Goal: Task Accomplishment & Management: Use online tool/utility

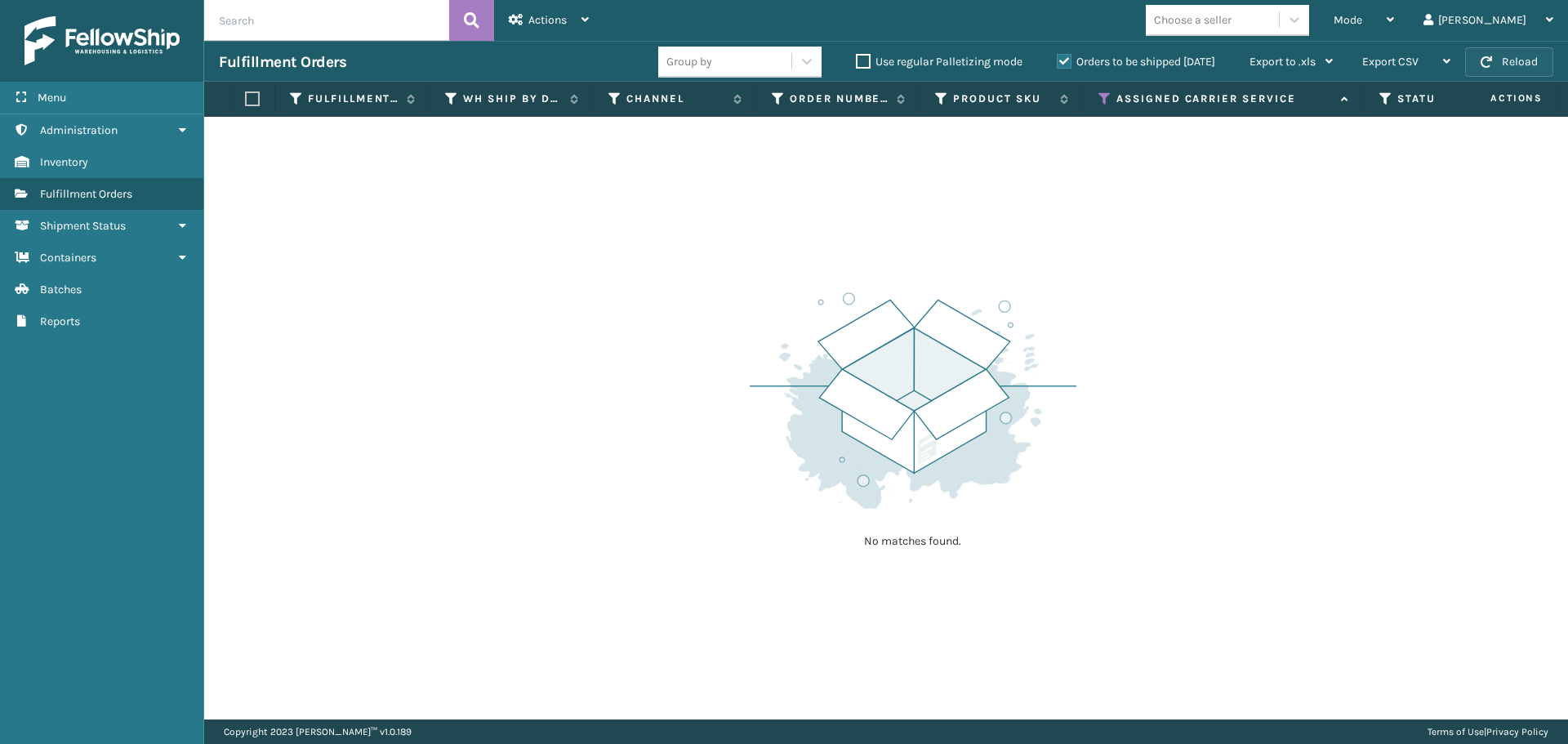
click at [1516, 60] on button "Reload" at bounding box center [1509, 61] width 88 height 29
click at [1362, 25] on span "Mode" at bounding box center [1347, 20] width 29 height 14
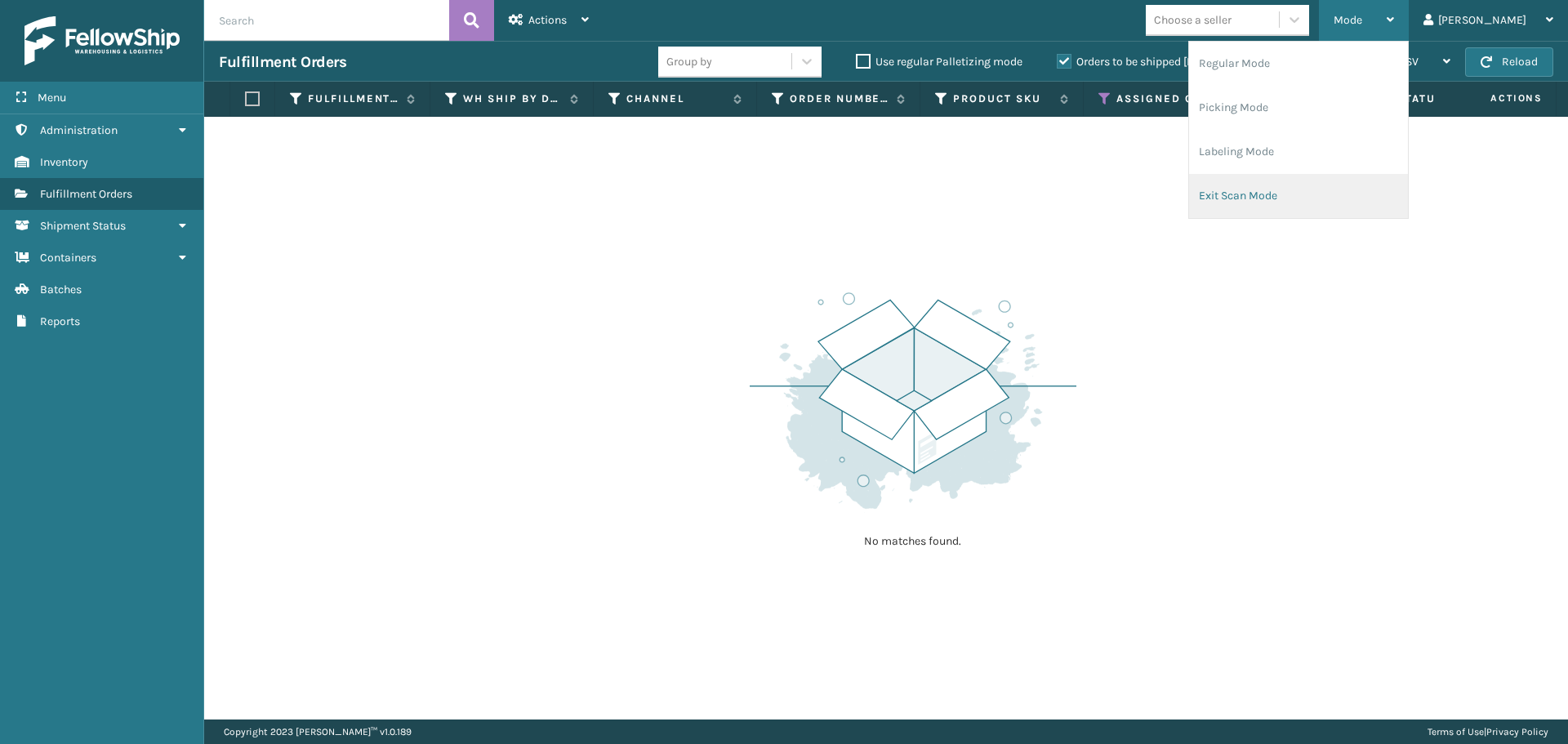
click at [1313, 200] on li "Exit Scan Mode" at bounding box center [1297, 196] width 219 height 44
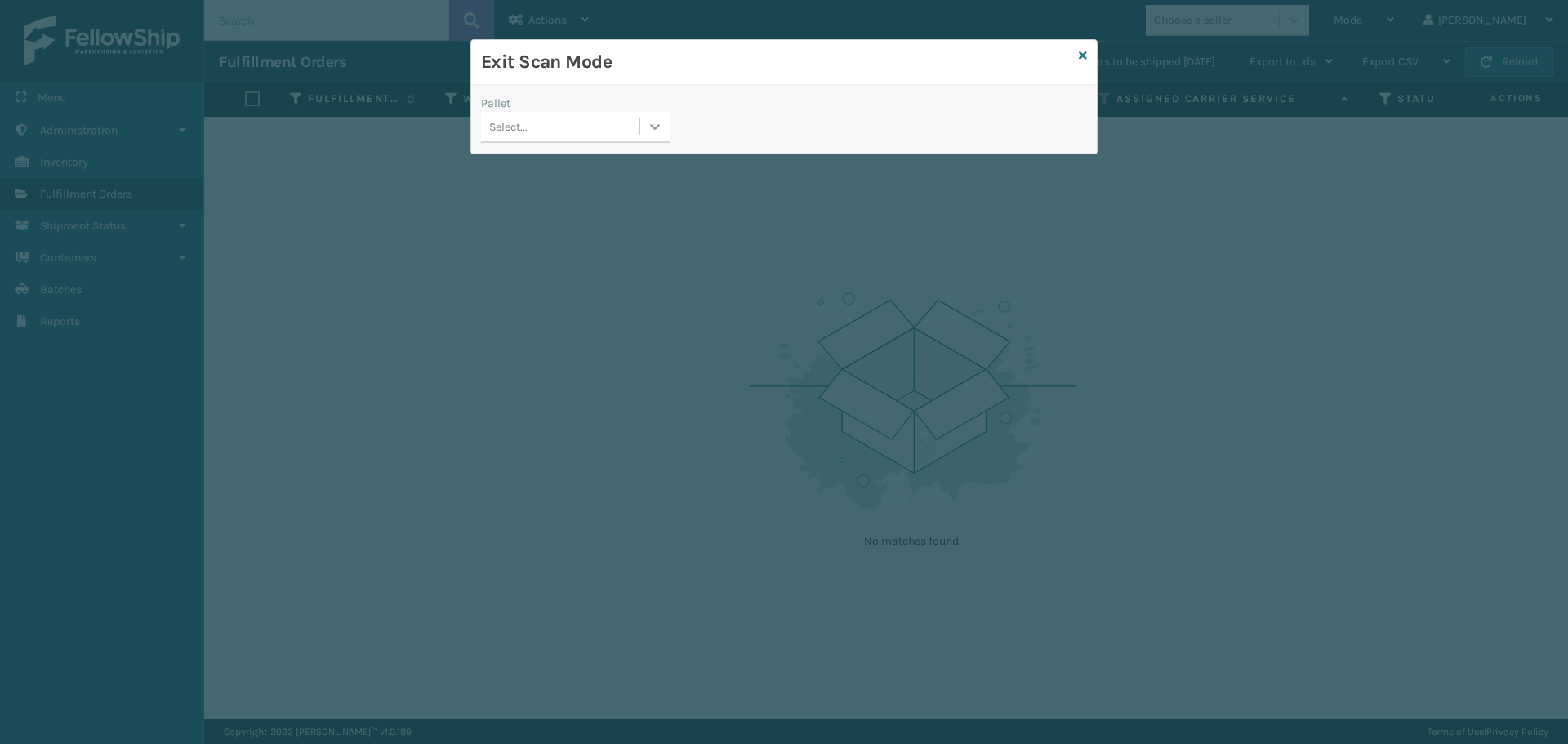
click at [652, 129] on icon at bounding box center [654, 127] width 16 height 16
click at [595, 168] on div "Exit Scan Mode Pallet Select..." at bounding box center [784, 372] width 1568 height 744
click at [661, 133] on icon at bounding box center [654, 127] width 16 height 16
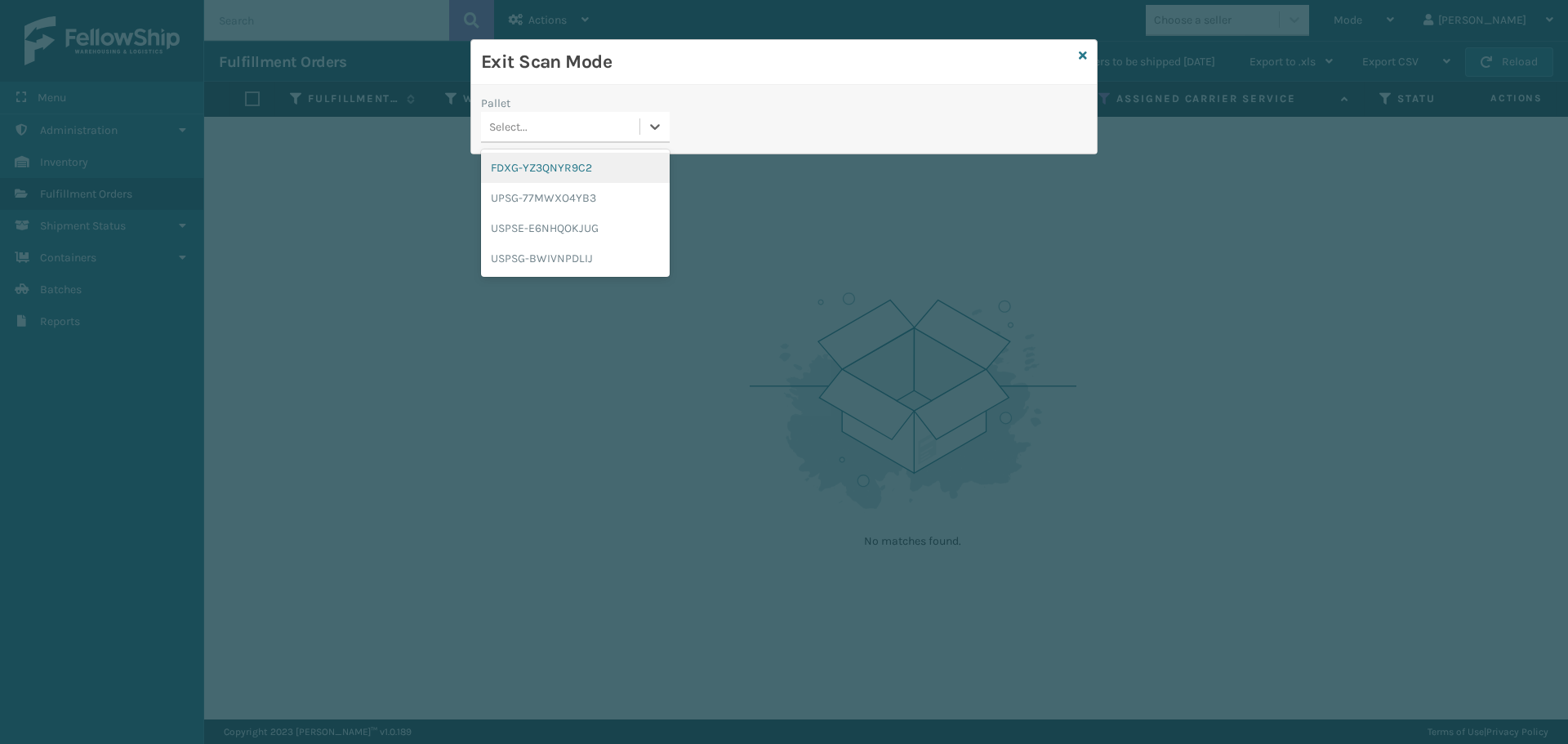
click at [615, 165] on div "FDXG-YZ3QNYR9C2" at bounding box center [575, 168] width 189 height 30
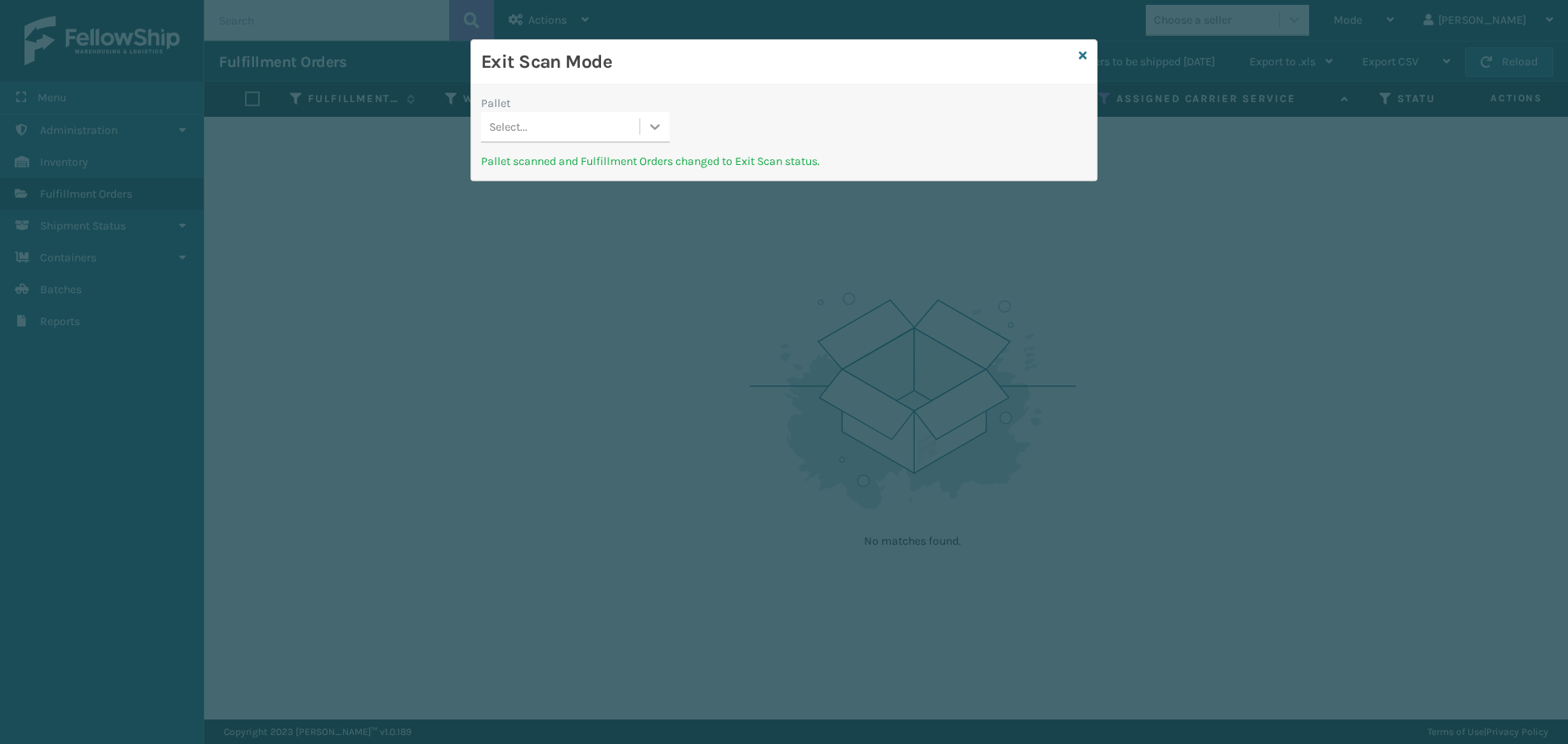
click at [656, 116] on div at bounding box center [654, 126] width 29 height 29
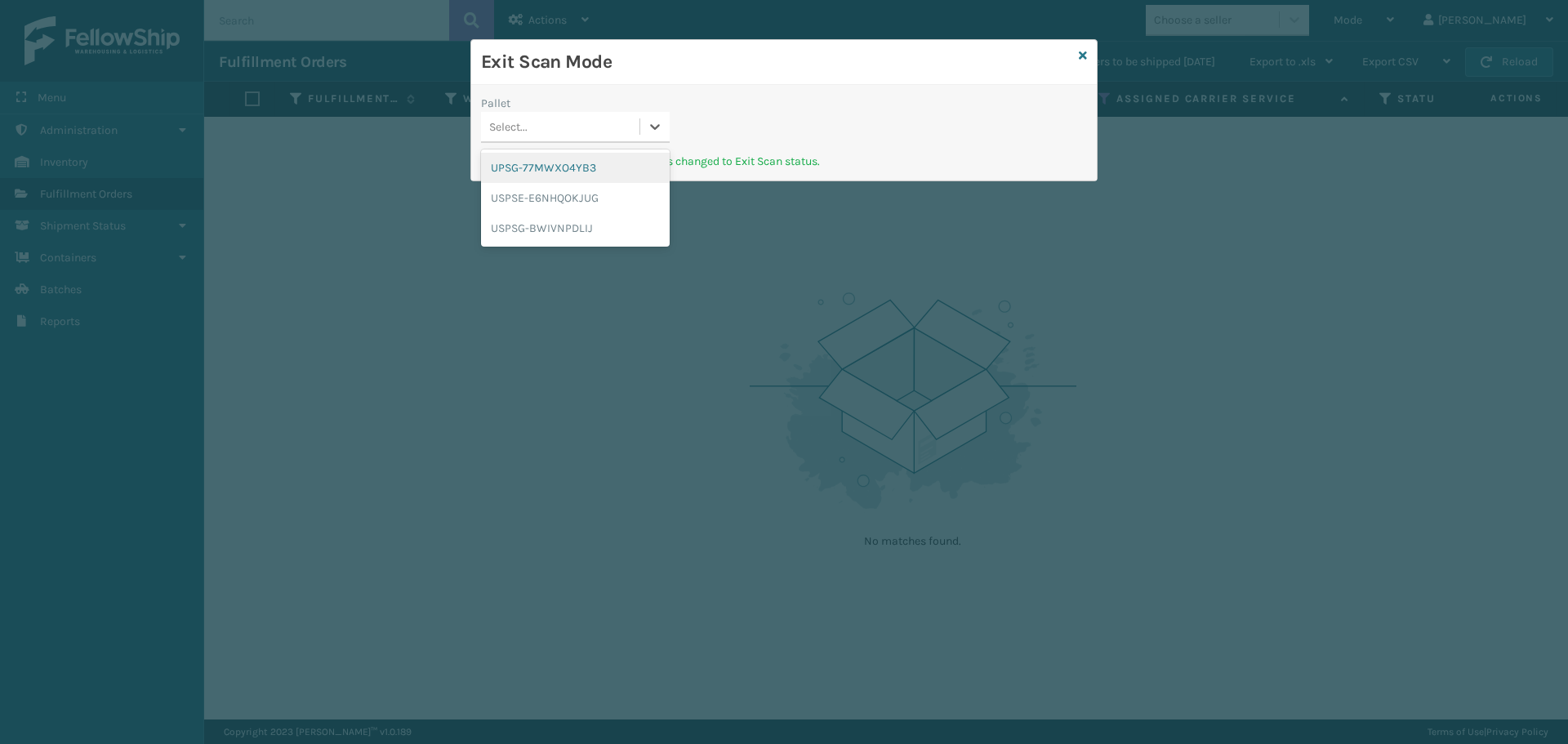
click at [580, 180] on div "UPSG-77MWXO4YB3" at bounding box center [575, 168] width 189 height 30
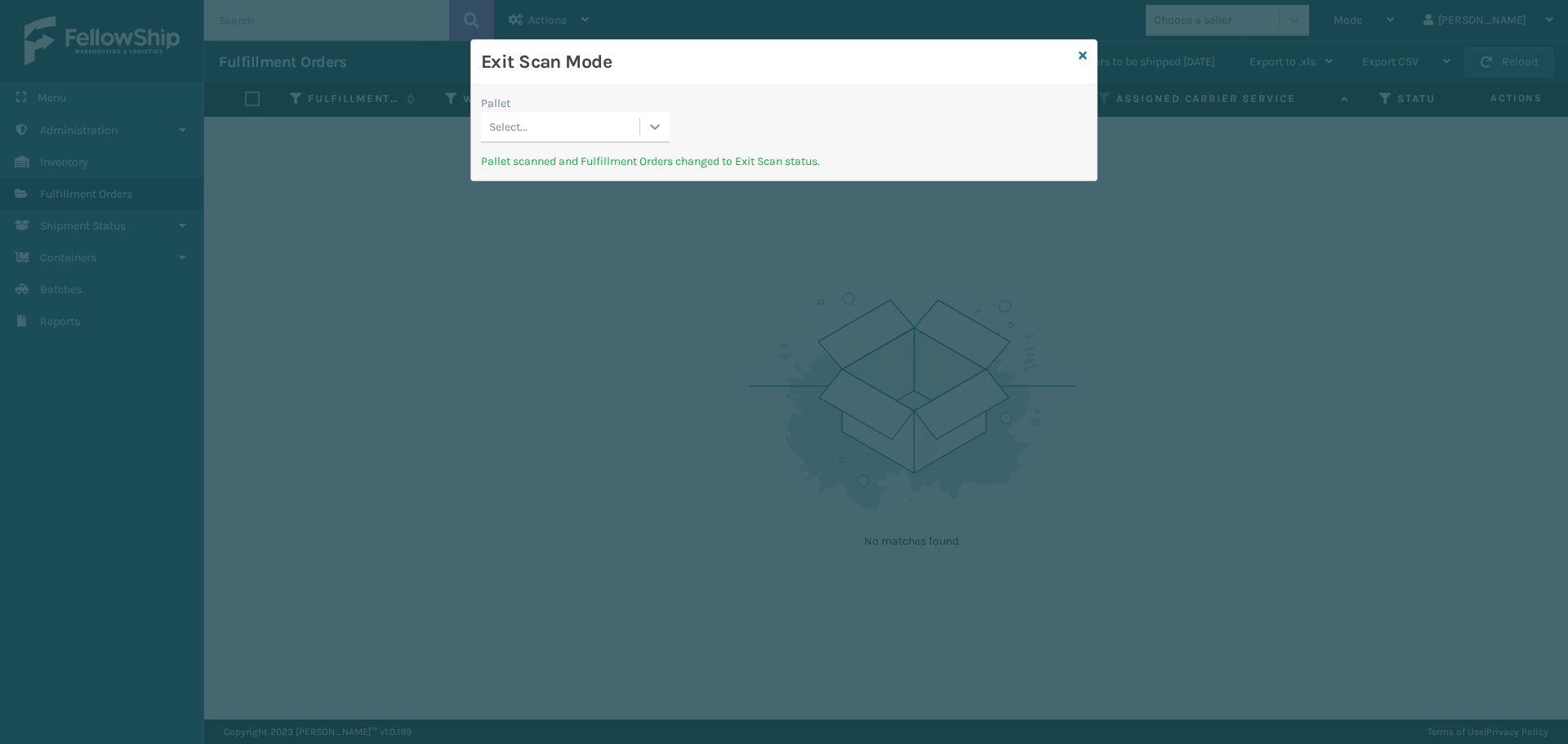
click at [659, 141] on div at bounding box center [654, 126] width 29 height 29
click at [609, 171] on div "USPSE-E6NHQOKJUG" at bounding box center [575, 168] width 189 height 30
click at [652, 134] on icon at bounding box center [654, 127] width 16 height 16
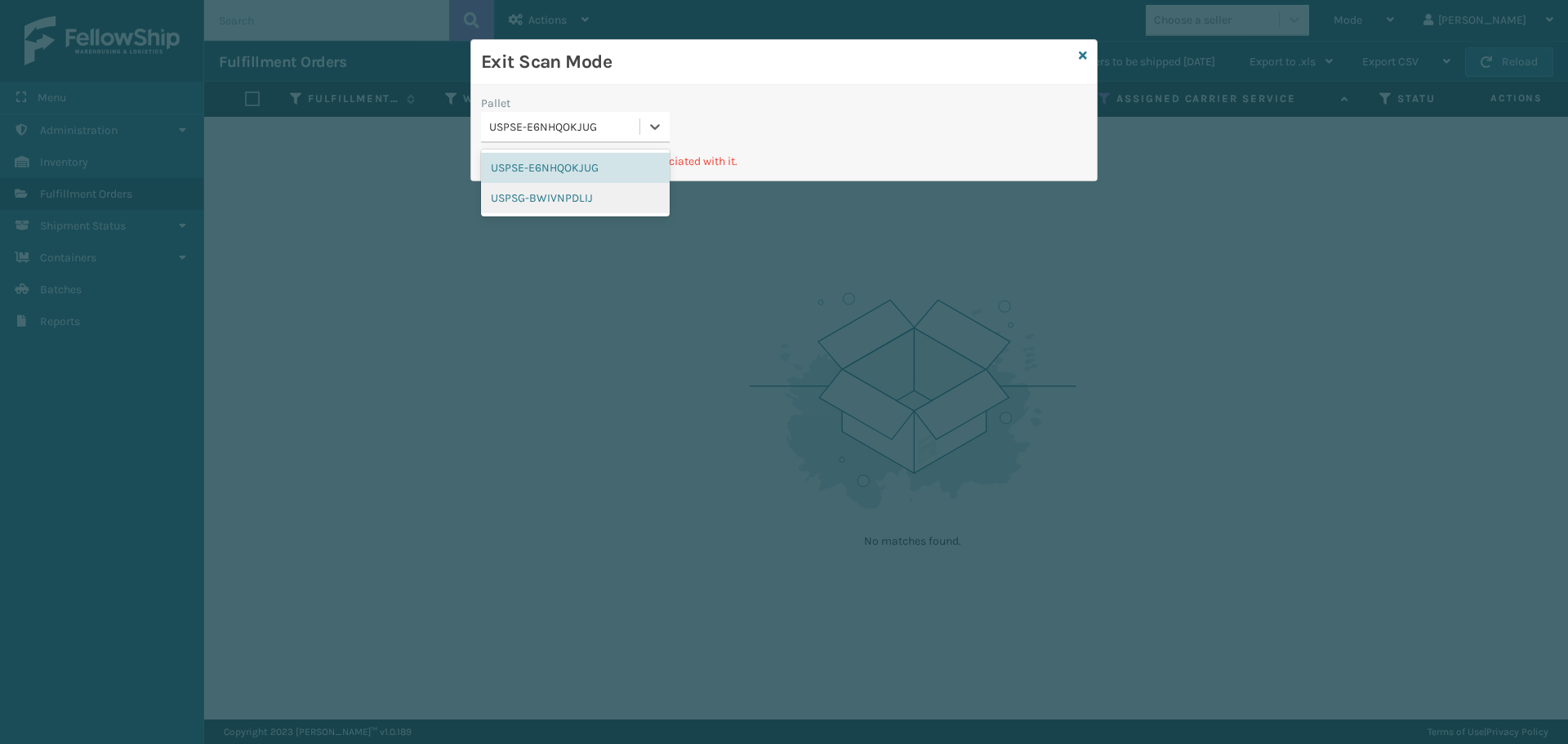
click at [566, 203] on div "USPSG-BWIVNPDLIJ" at bounding box center [575, 198] width 189 height 30
click at [585, 131] on div "USPSG-BWIVNPDLIJ" at bounding box center [565, 127] width 152 height 17
click at [569, 177] on div "USPSE-E6NHQOKJUG" at bounding box center [575, 168] width 189 height 30
click at [1085, 57] on icon at bounding box center [1083, 55] width 8 height 11
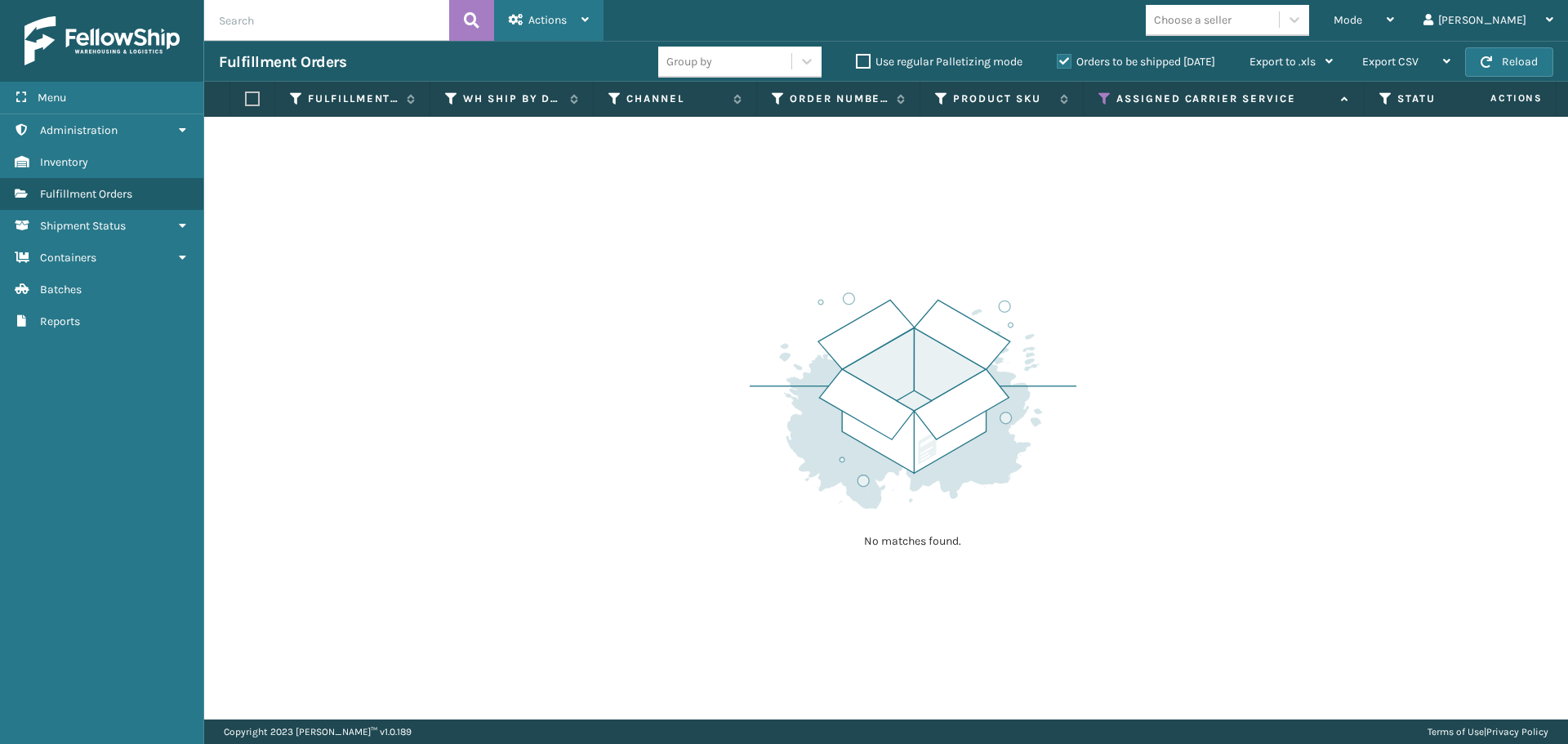
click at [545, 25] on span "Actions" at bounding box center [547, 20] width 38 height 14
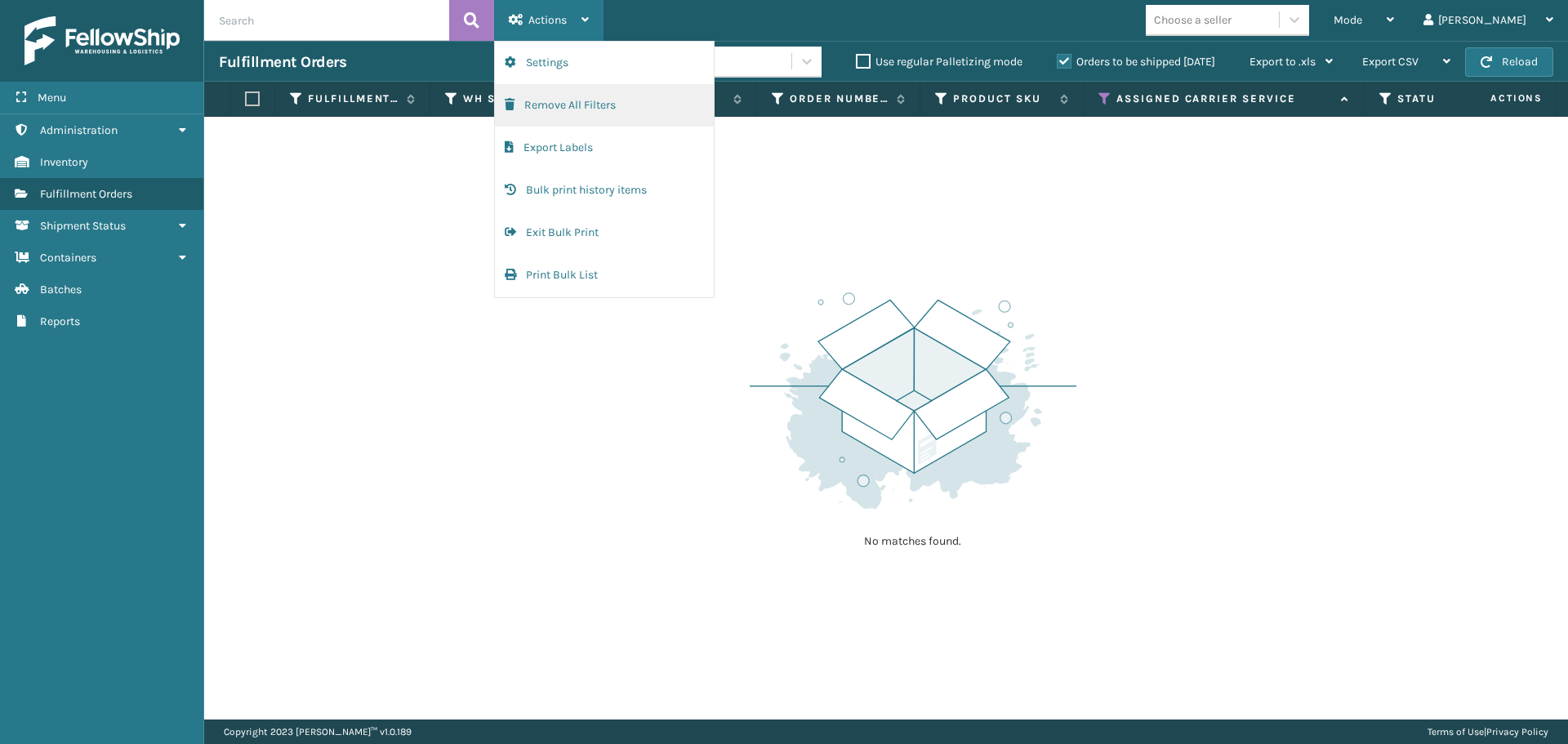
click at [566, 103] on button "Remove All Filters" at bounding box center [603, 105] width 219 height 43
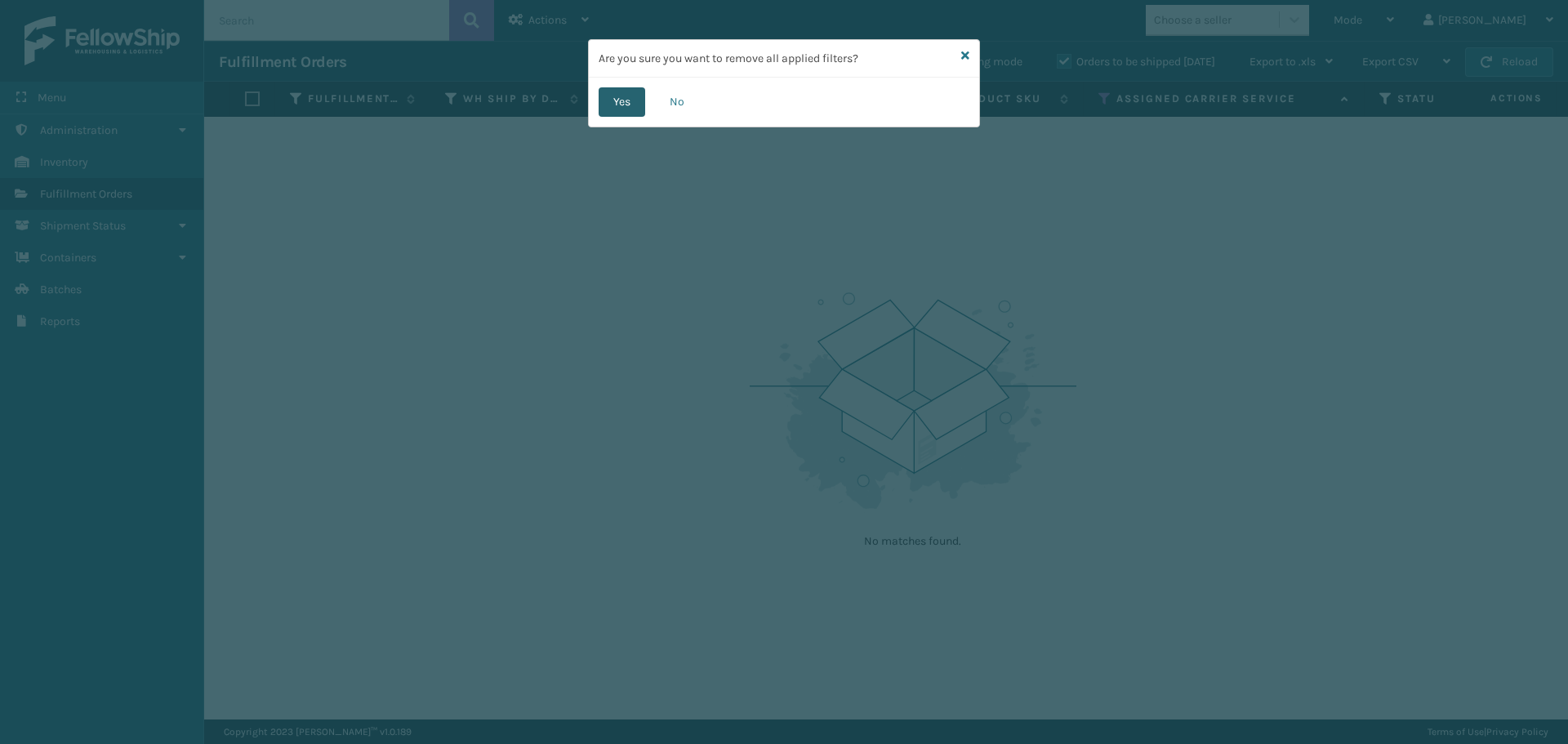
click at [620, 110] on button "Yes" at bounding box center [621, 101] width 47 height 29
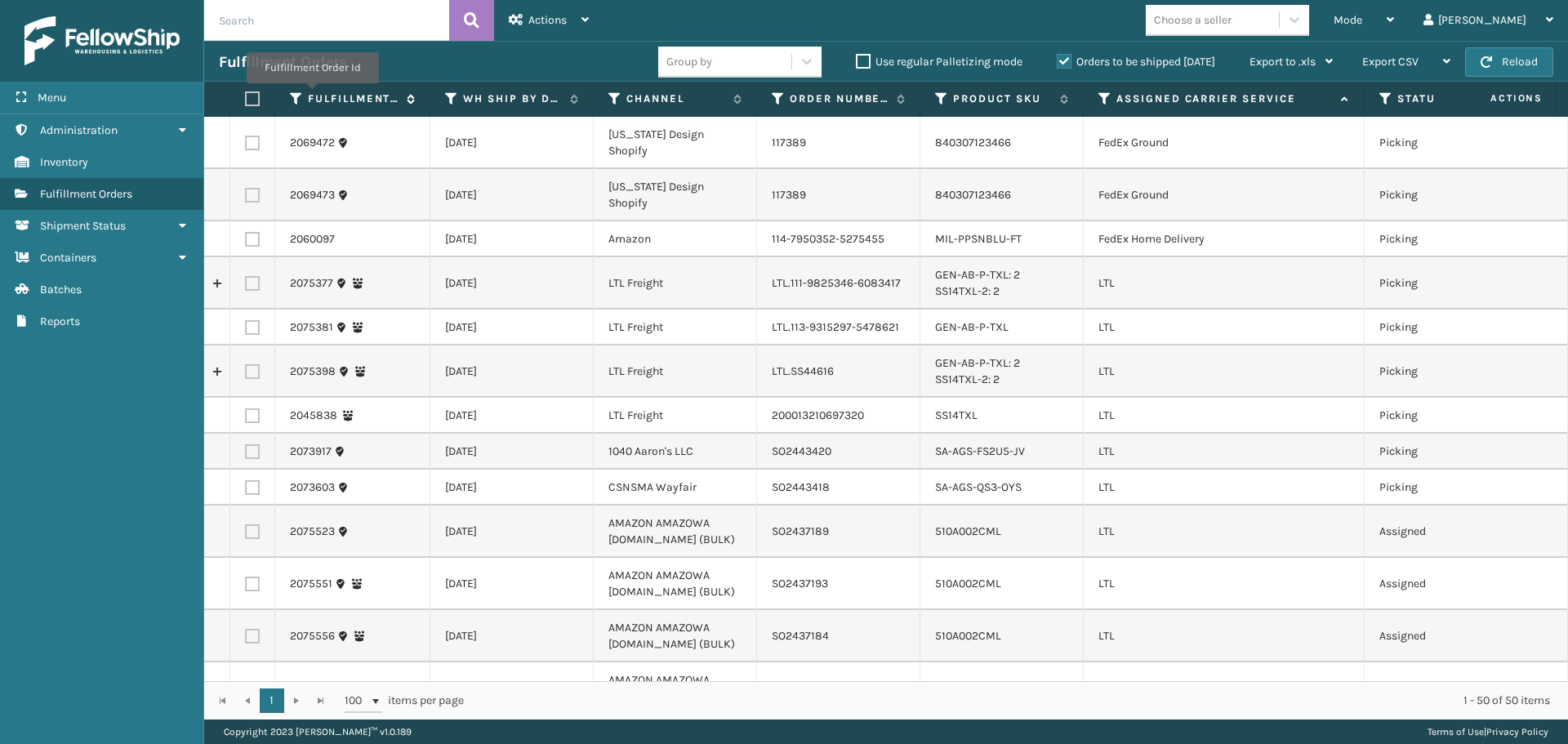
click at [316, 95] on label "Fulfillment Order Id" at bounding box center [353, 99] width 91 height 15
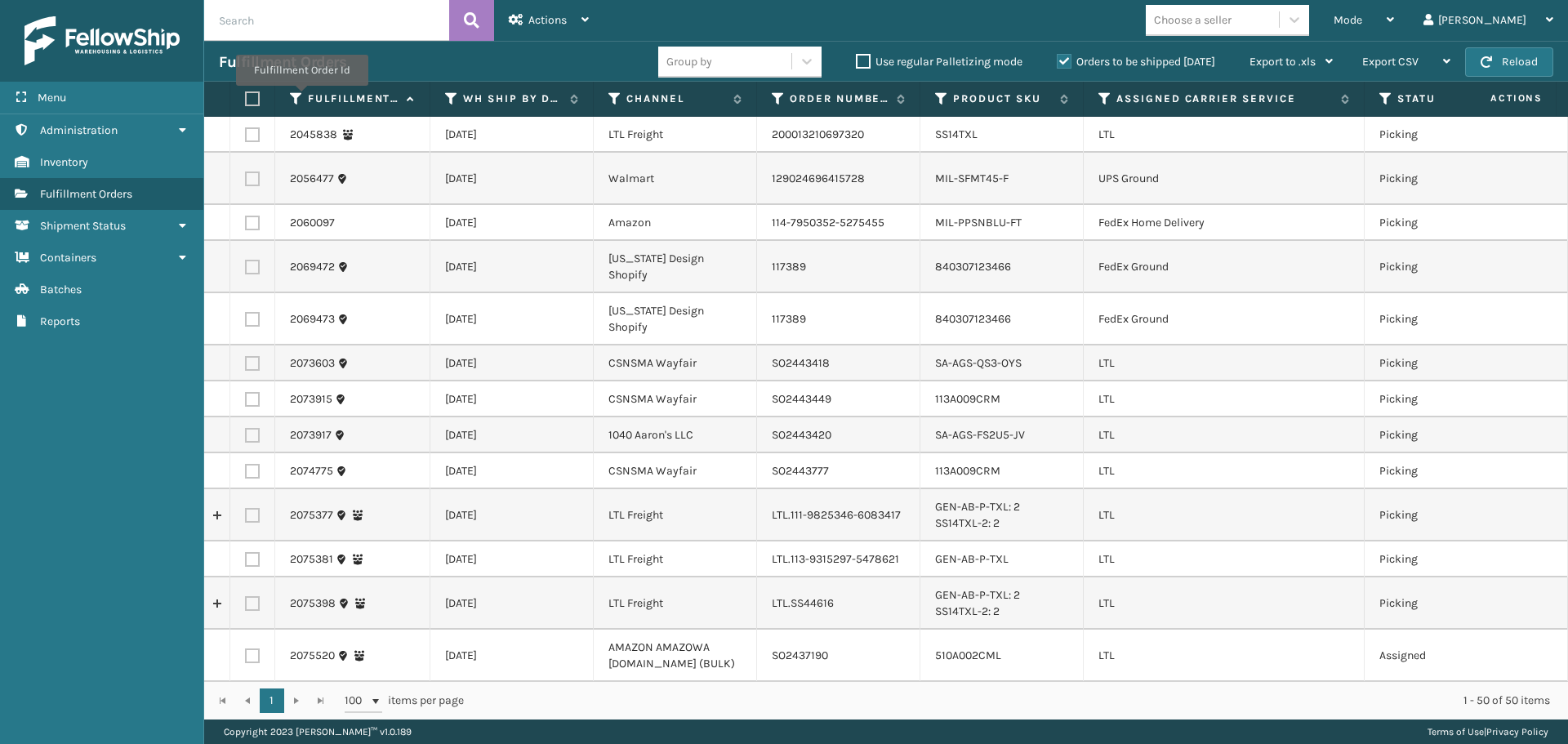
click at [301, 97] on icon at bounding box center [296, 99] width 13 height 15
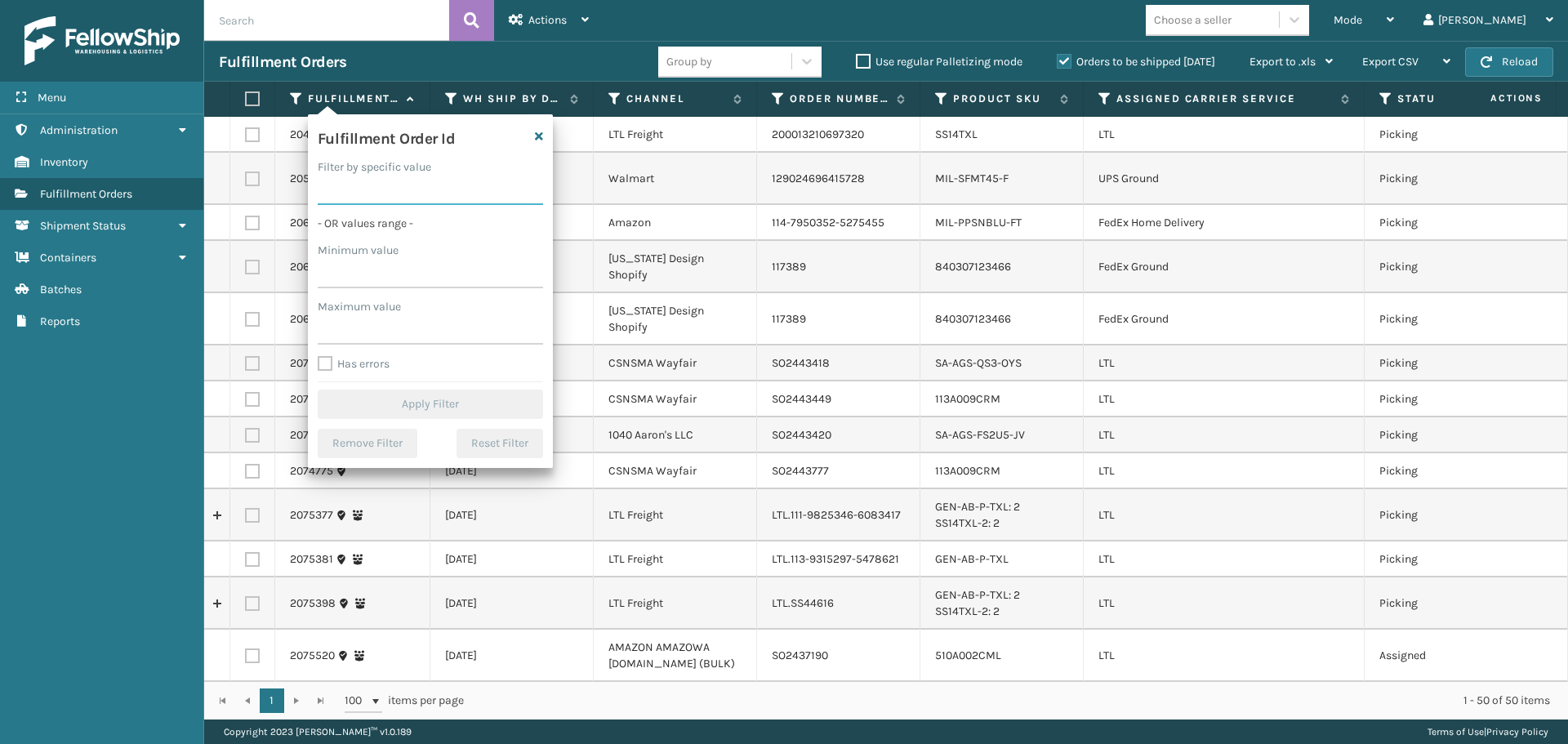
click at [379, 194] on input "Filter by specific value" at bounding box center [430, 190] width 226 height 29
paste input "2074520"
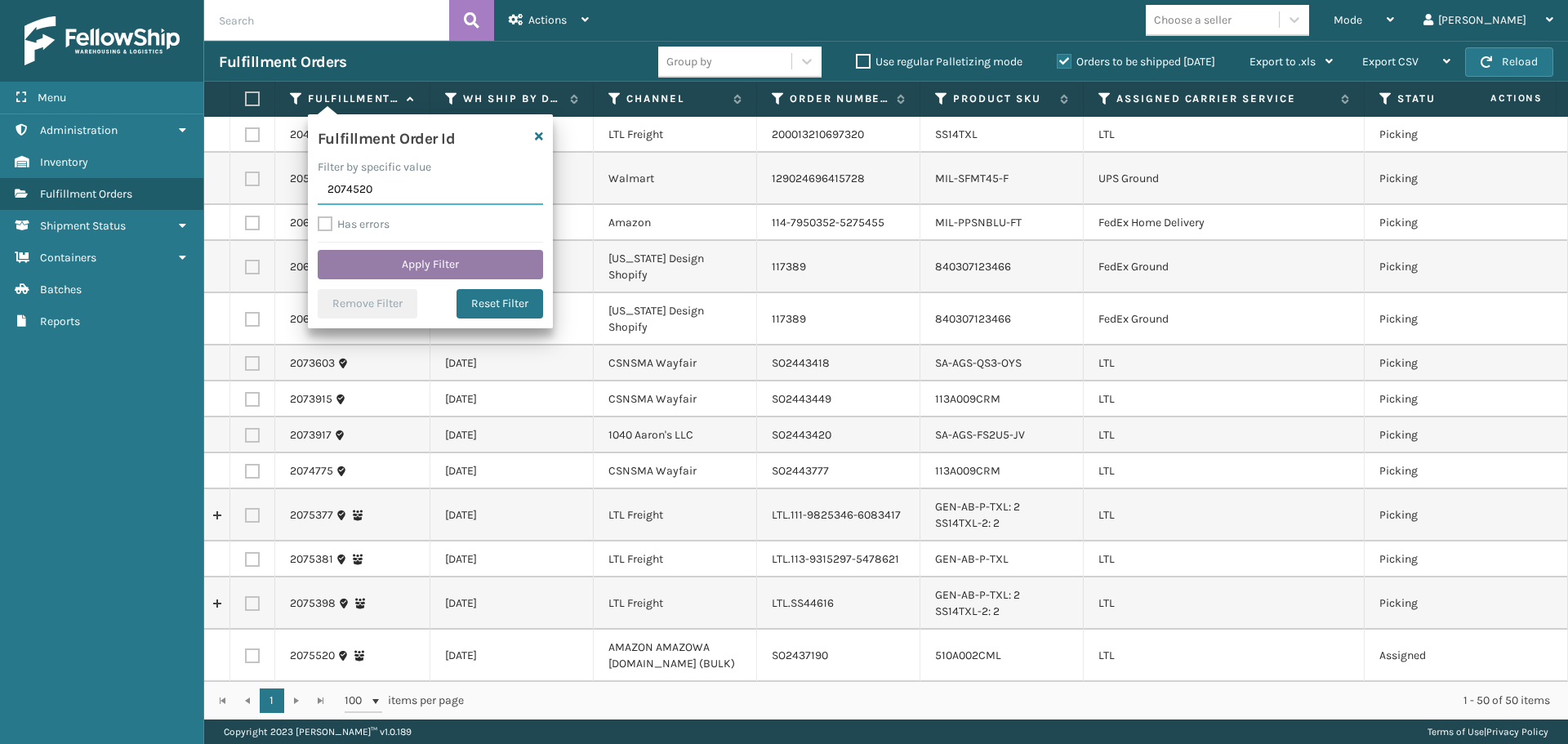
type input "2074520"
click at [394, 260] on button "Apply Filter" at bounding box center [430, 264] width 226 height 29
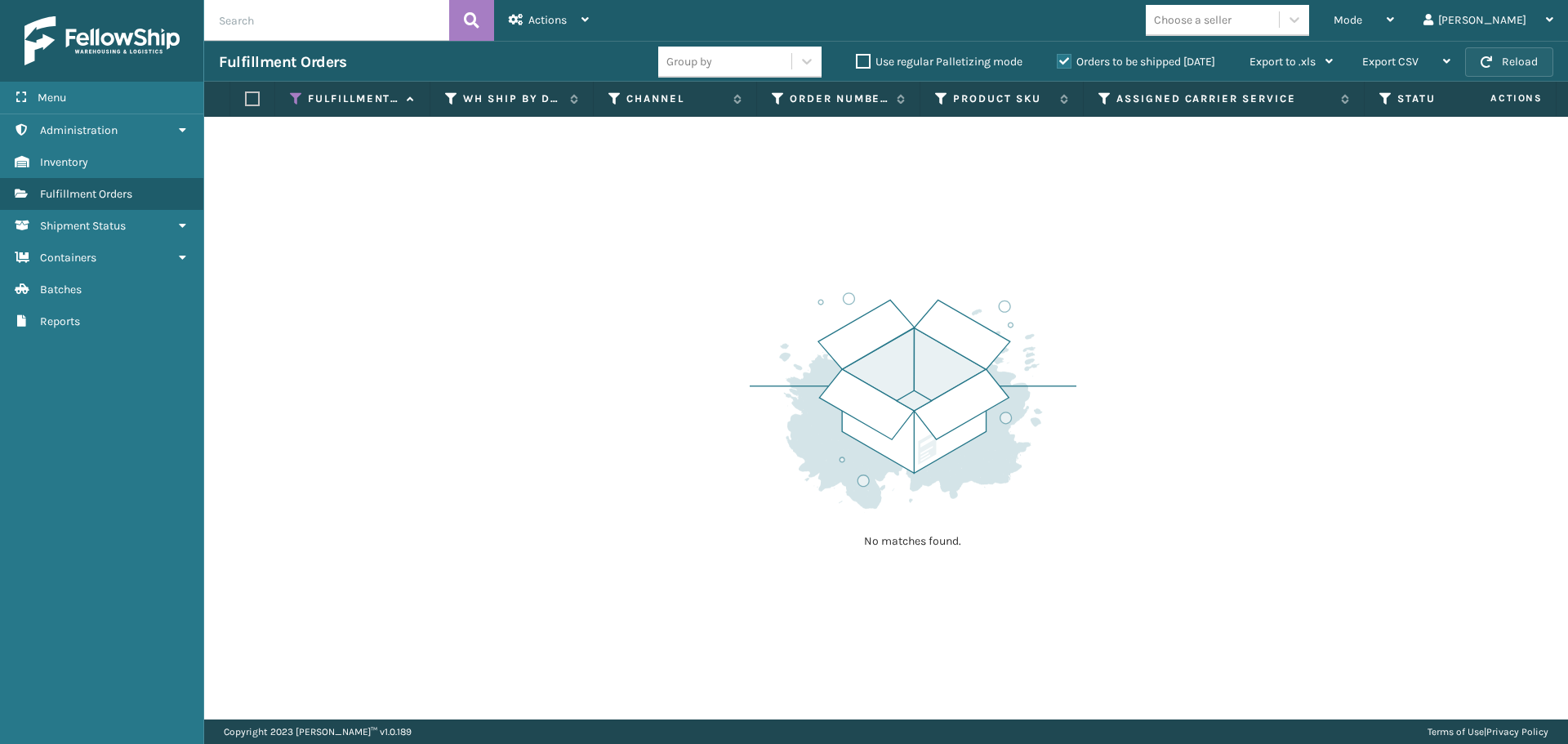
click at [1495, 66] on button "Reload" at bounding box center [1509, 61] width 88 height 29
click at [292, 102] on icon at bounding box center [296, 99] width 13 height 15
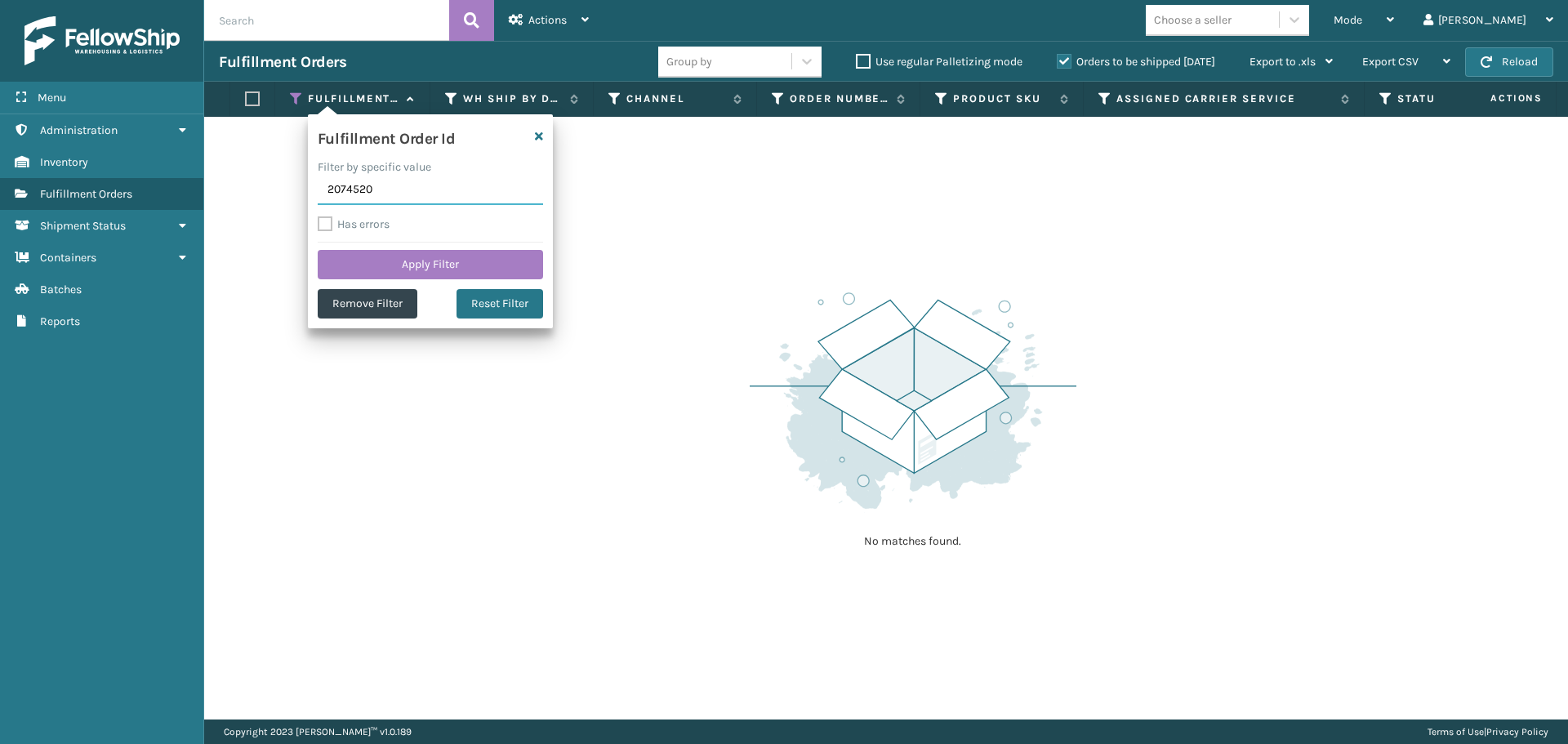
click at [353, 191] on input "2074520" at bounding box center [430, 190] width 226 height 29
click at [371, 264] on button "Apply Filter" at bounding box center [430, 264] width 226 height 29
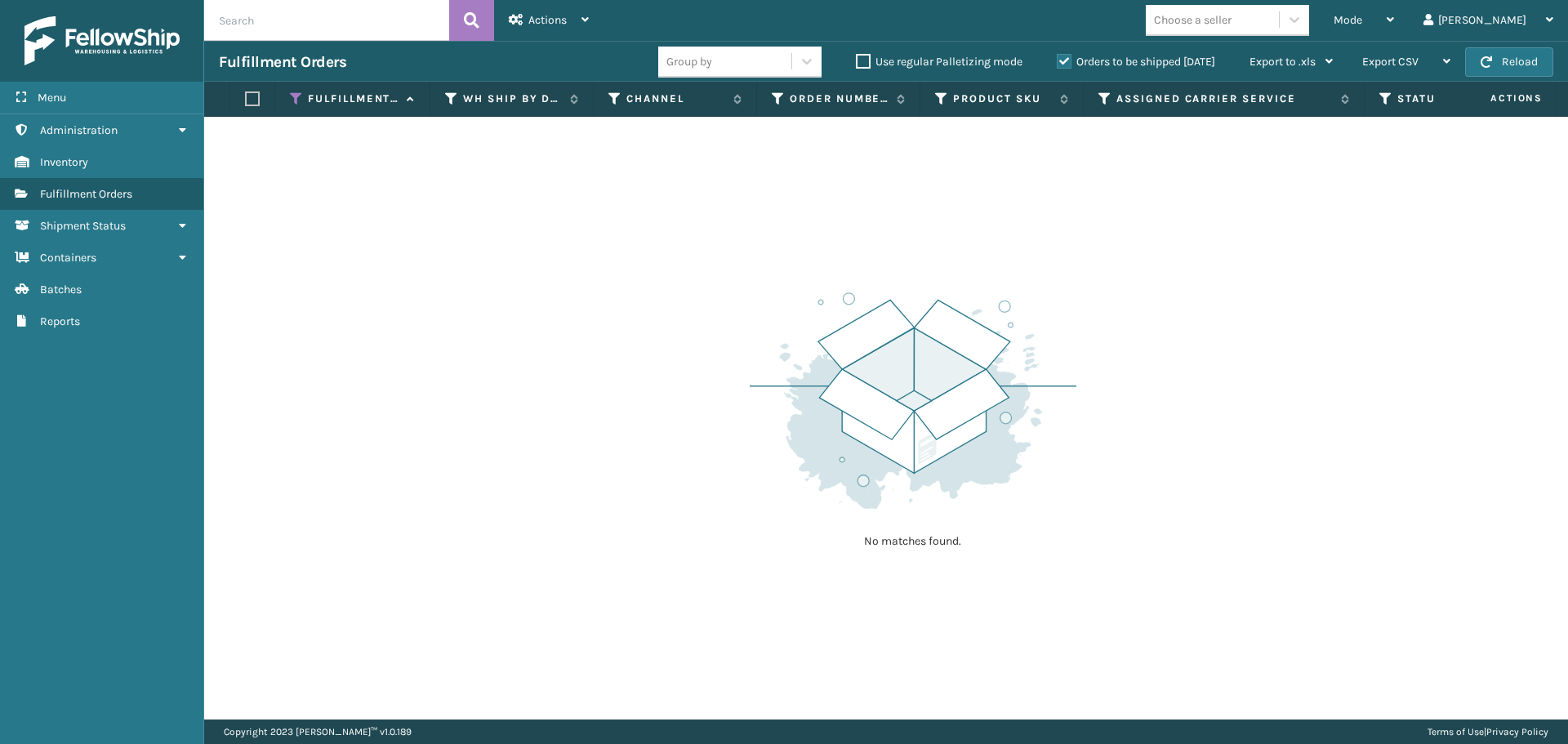
click at [1072, 59] on label "Orders to be shipped [DATE]" at bounding box center [1136, 62] width 159 height 14
click at [1058, 59] on input "Orders to be shipped [DATE]" at bounding box center [1057, 57] width 1 height 11
click at [1488, 57] on span "button" at bounding box center [1485, 61] width 11 height 11
click at [1491, 57] on span "button" at bounding box center [1485, 61] width 11 height 11
click at [1393, 20] on div "Mode" at bounding box center [1363, 20] width 60 height 41
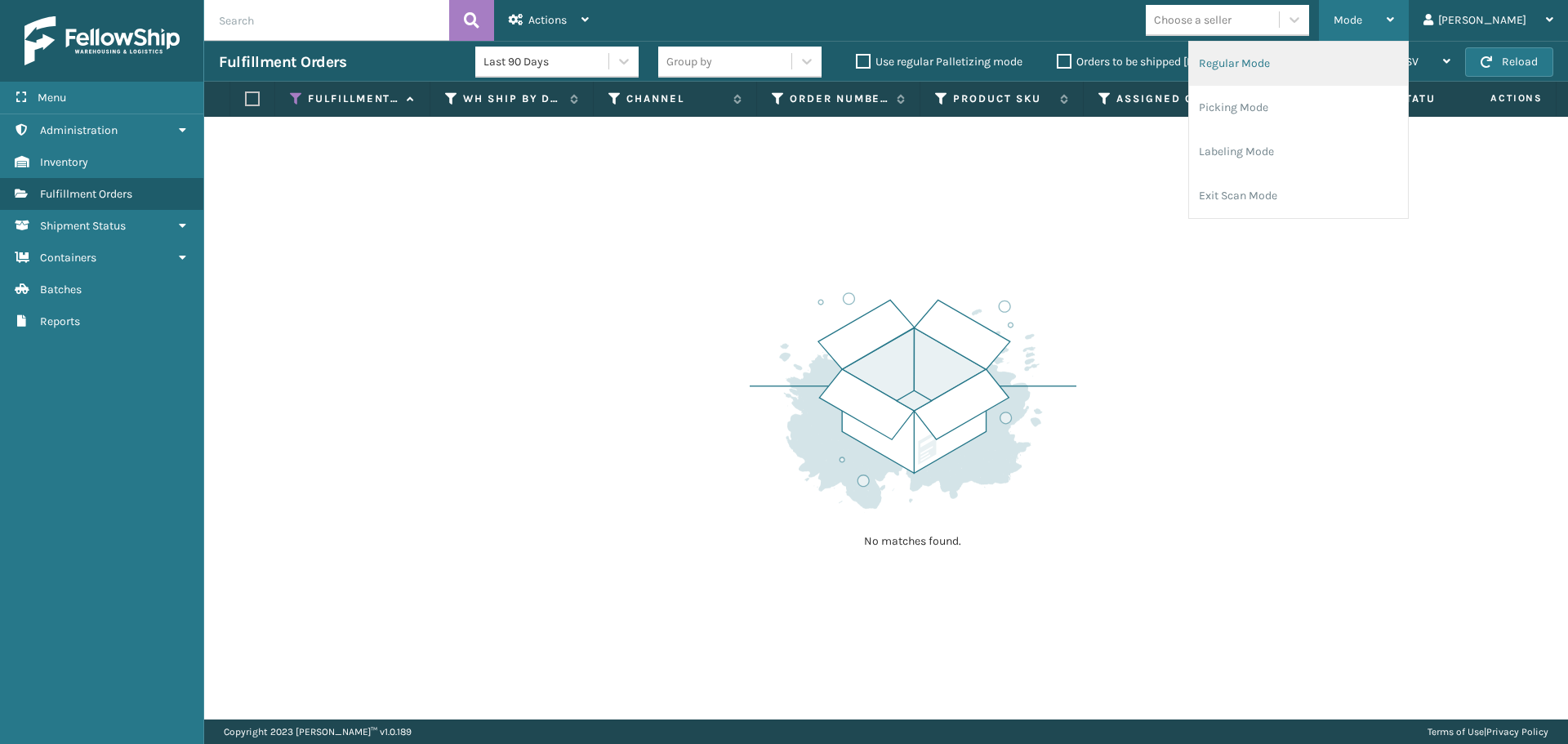
click at [1353, 65] on li "Regular Mode" at bounding box center [1297, 64] width 219 height 44
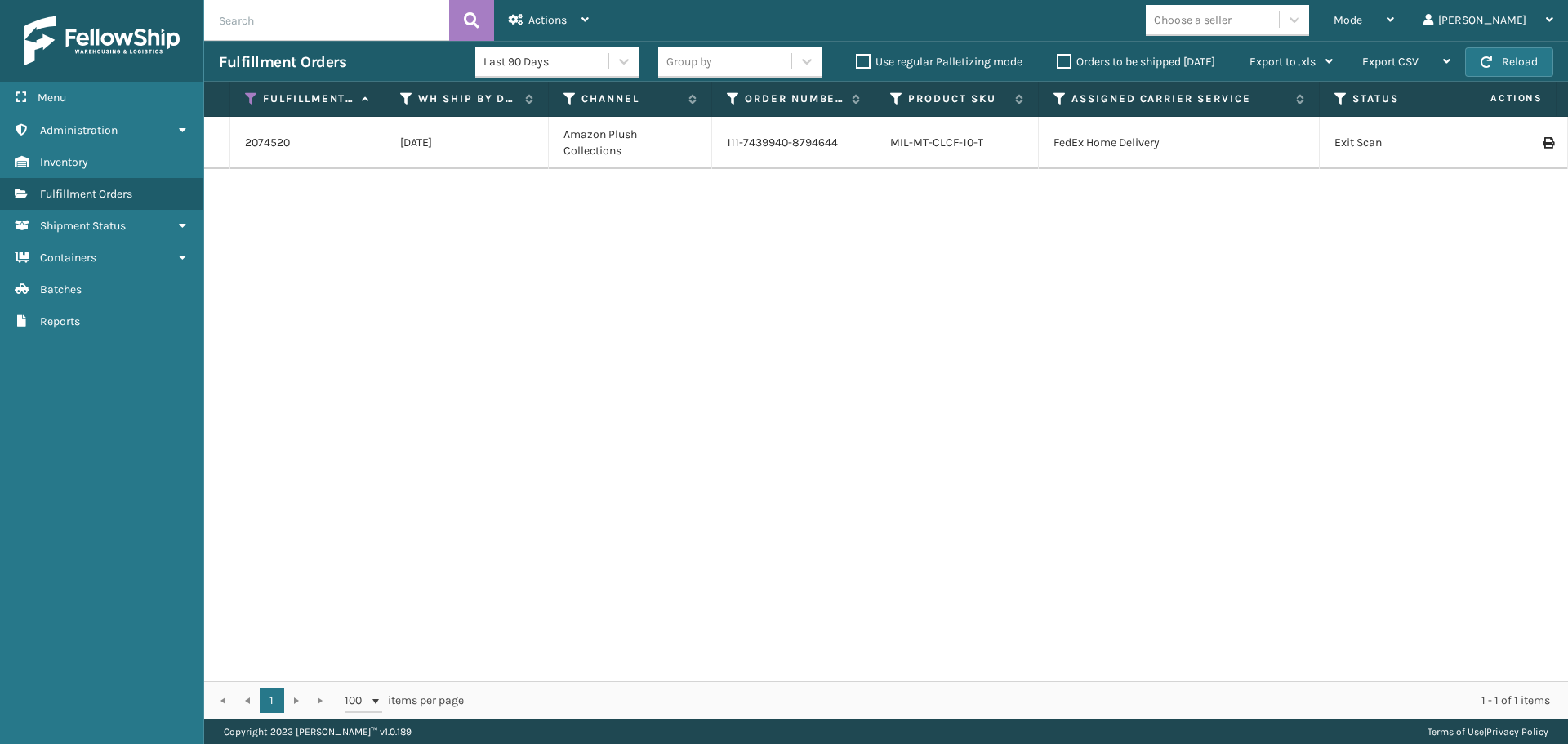
click at [1063, 55] on label "Orders to be shipped [DATE]" at bounding box center [1136, 62] width 159 height 14
click at [1058, 55] on input "Orders to be shipped [DATE]" at bounding box center [1057, 57] width 1 height 11
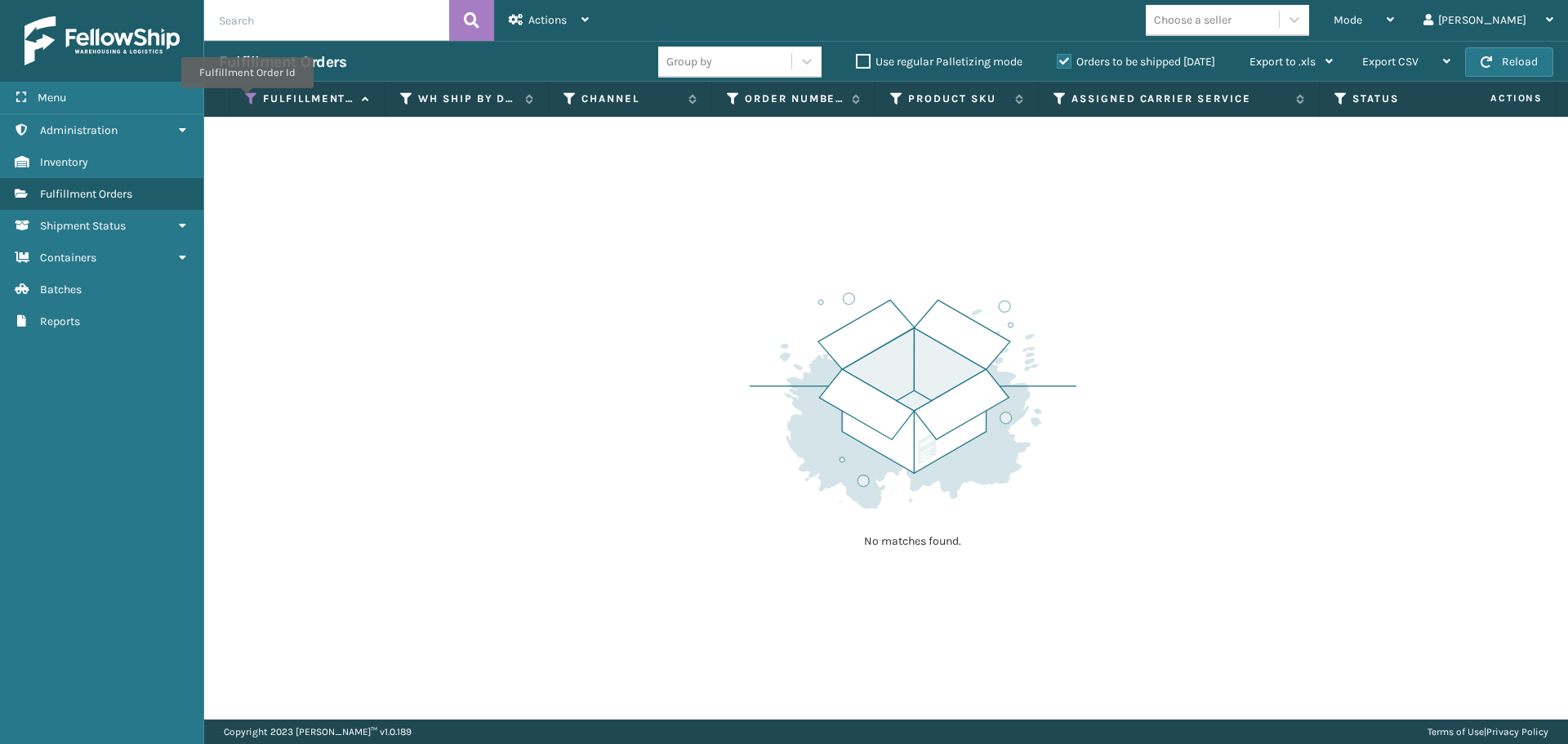
click at [246, 100] on icon at bounding box center [251, 99] width 13 height 15
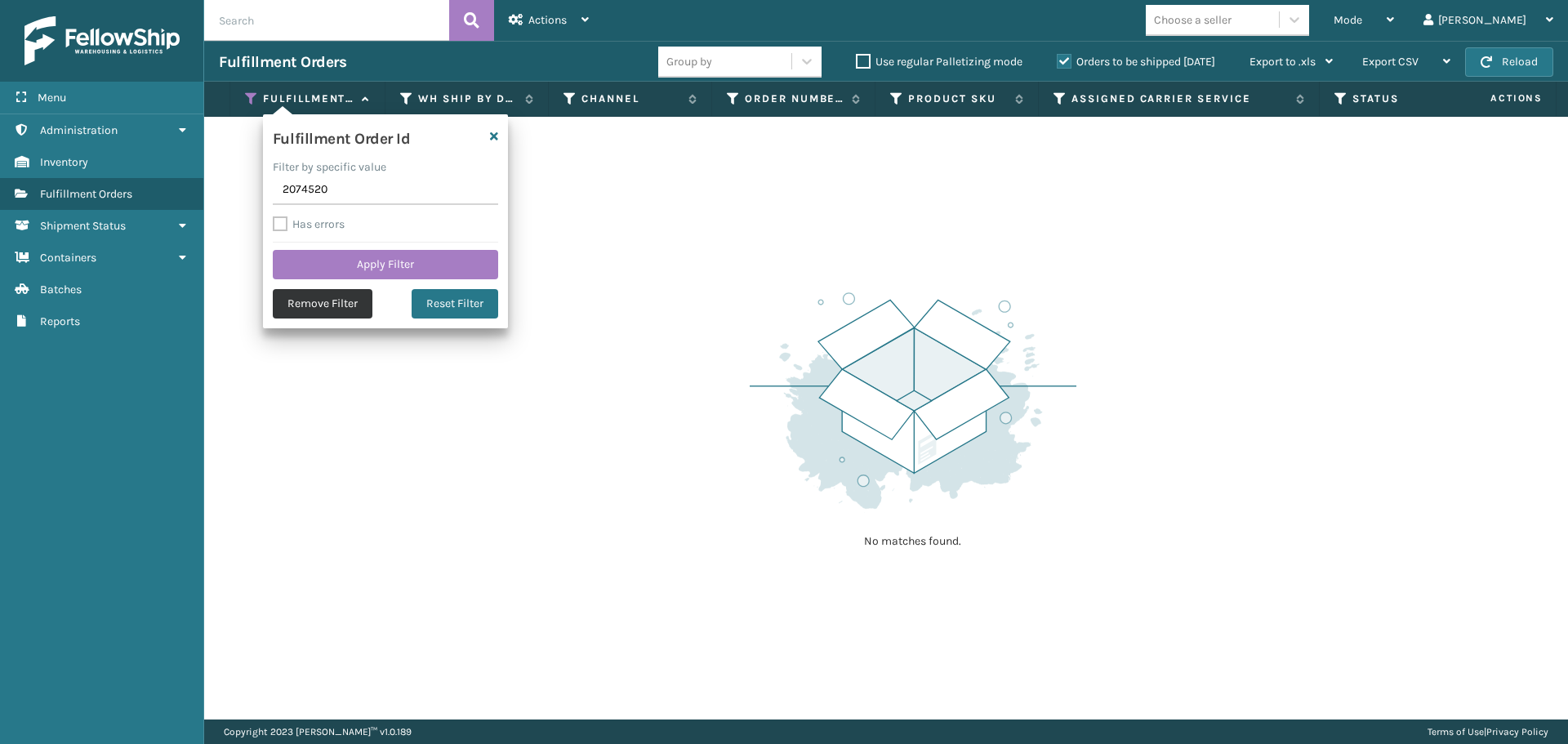
click at [316, 309] on button "Remove Filter" at bounding box center [323, 303] width 100 height 29
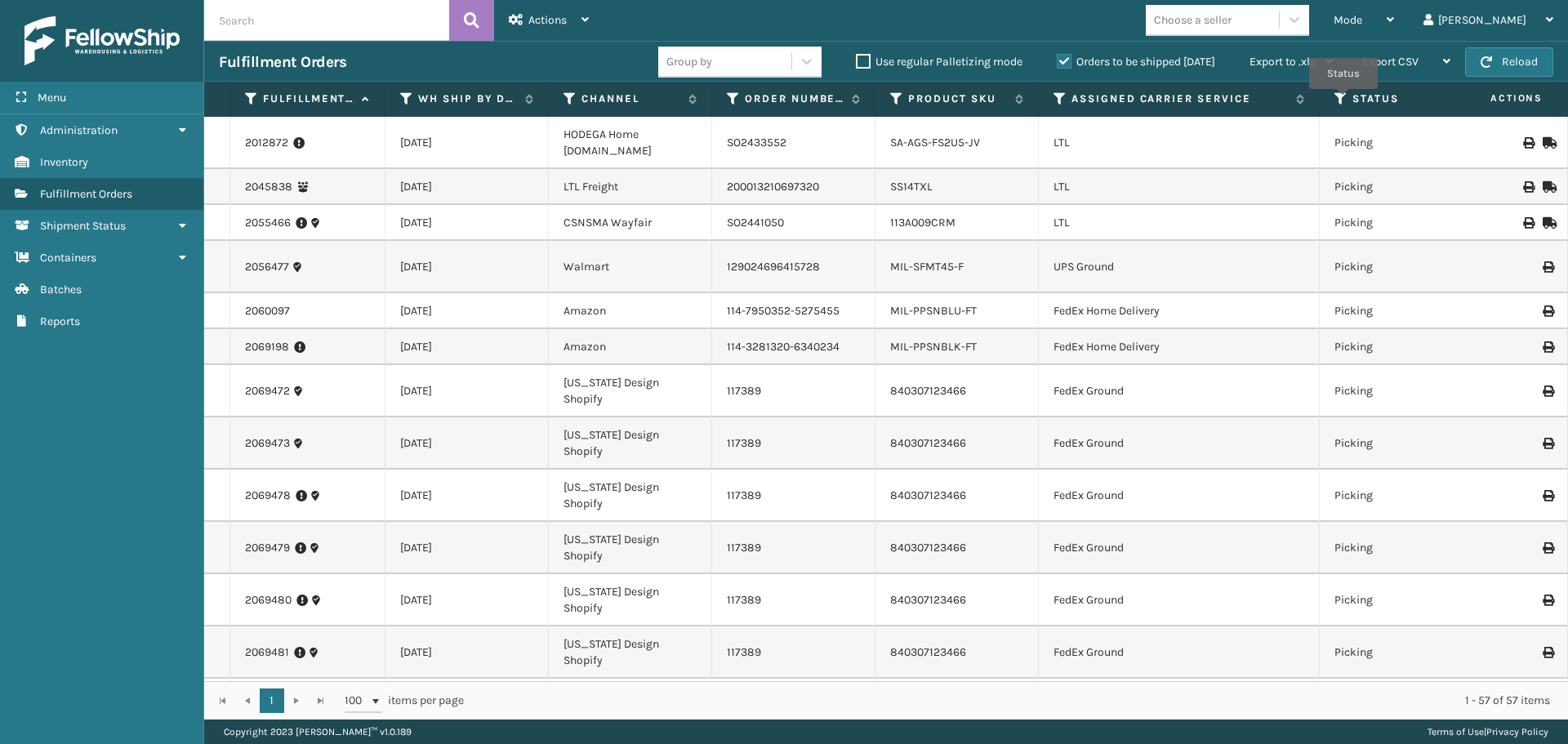
click at [1343, 101] on icon at bounding box center [1340, 99] width 13 height 15
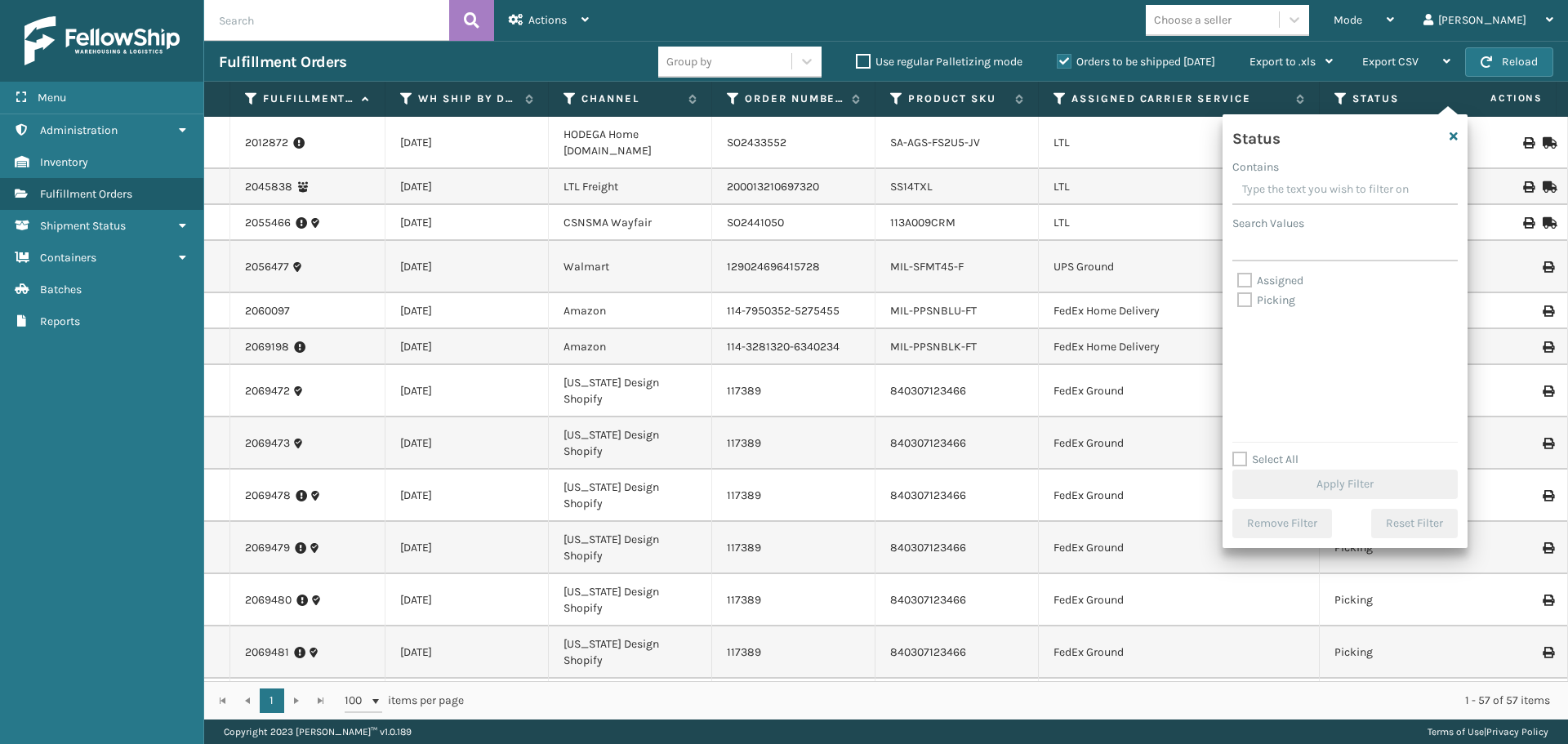
click at [1243, 302] on label "Picking" at bounding box center [1266, 300] width 58 height 14
click at [1237, 302] on input "Picking" at bounding box center [1237, 296] width 1 height 11
checkbox input "true"
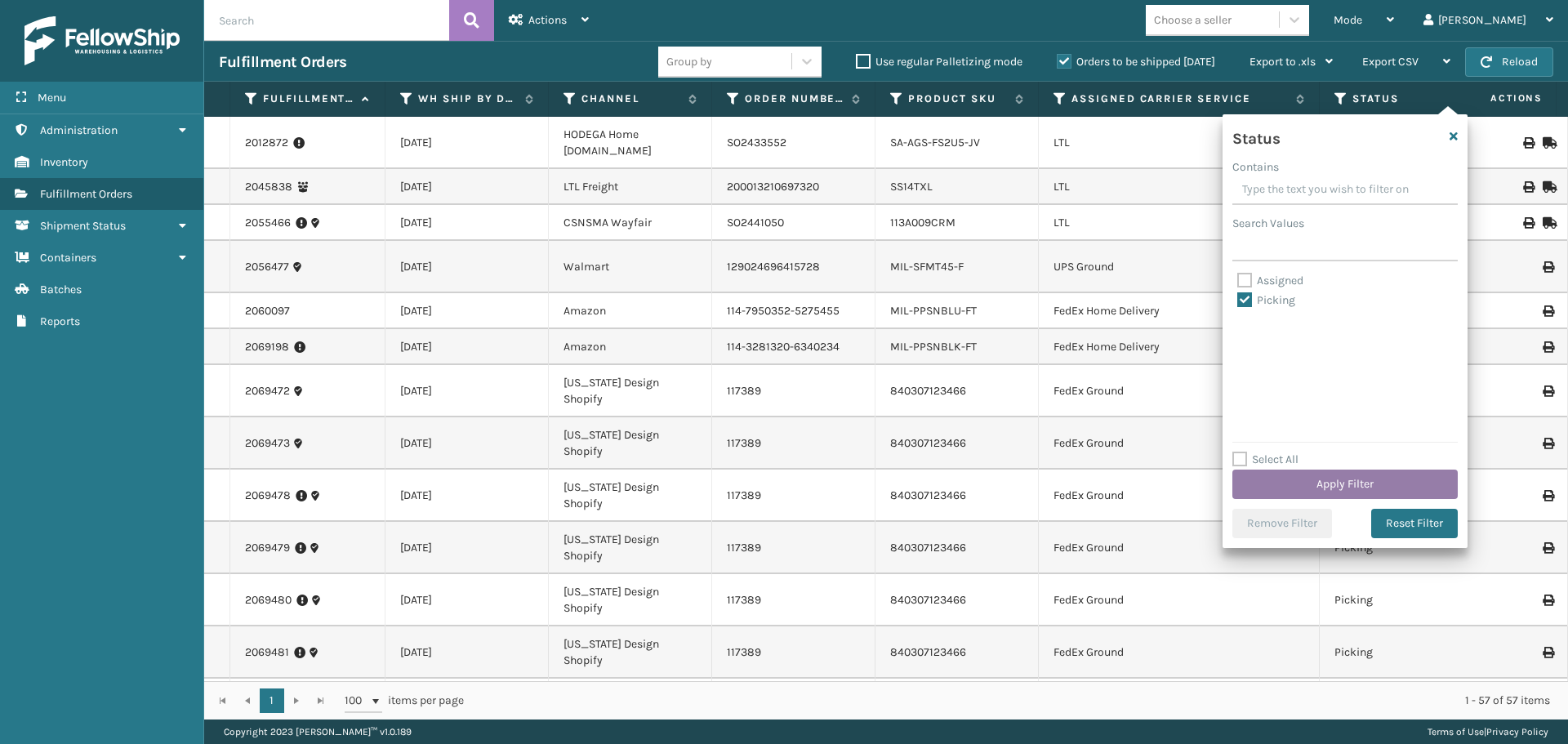
click at [1269, 481] on button "Apply Filter" at bounding box center [1345, 483] width 226 height 29
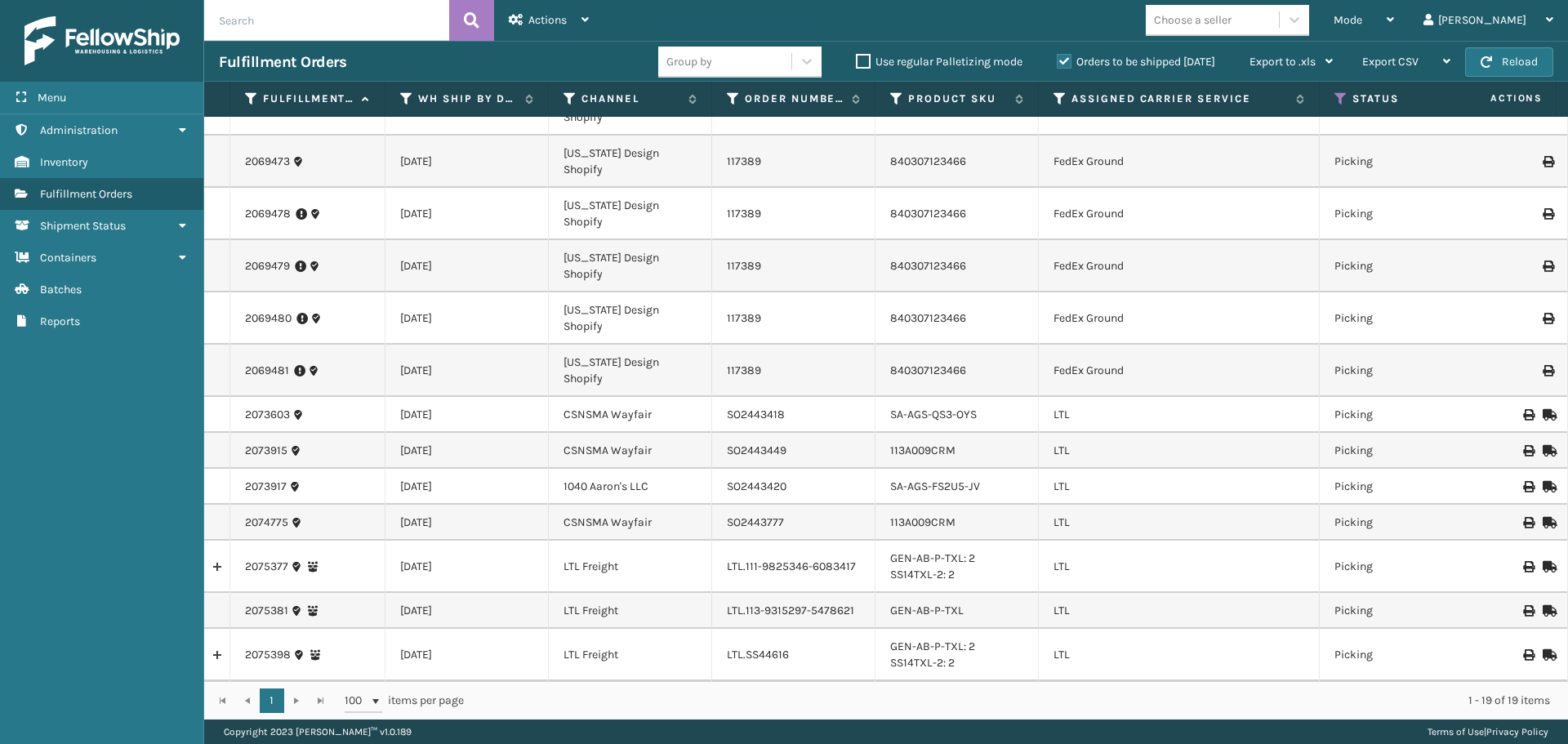
scroll to position [375, 0]
click at [1059, 101] on icon at bounding box center [1060, 99] width 13 height 15
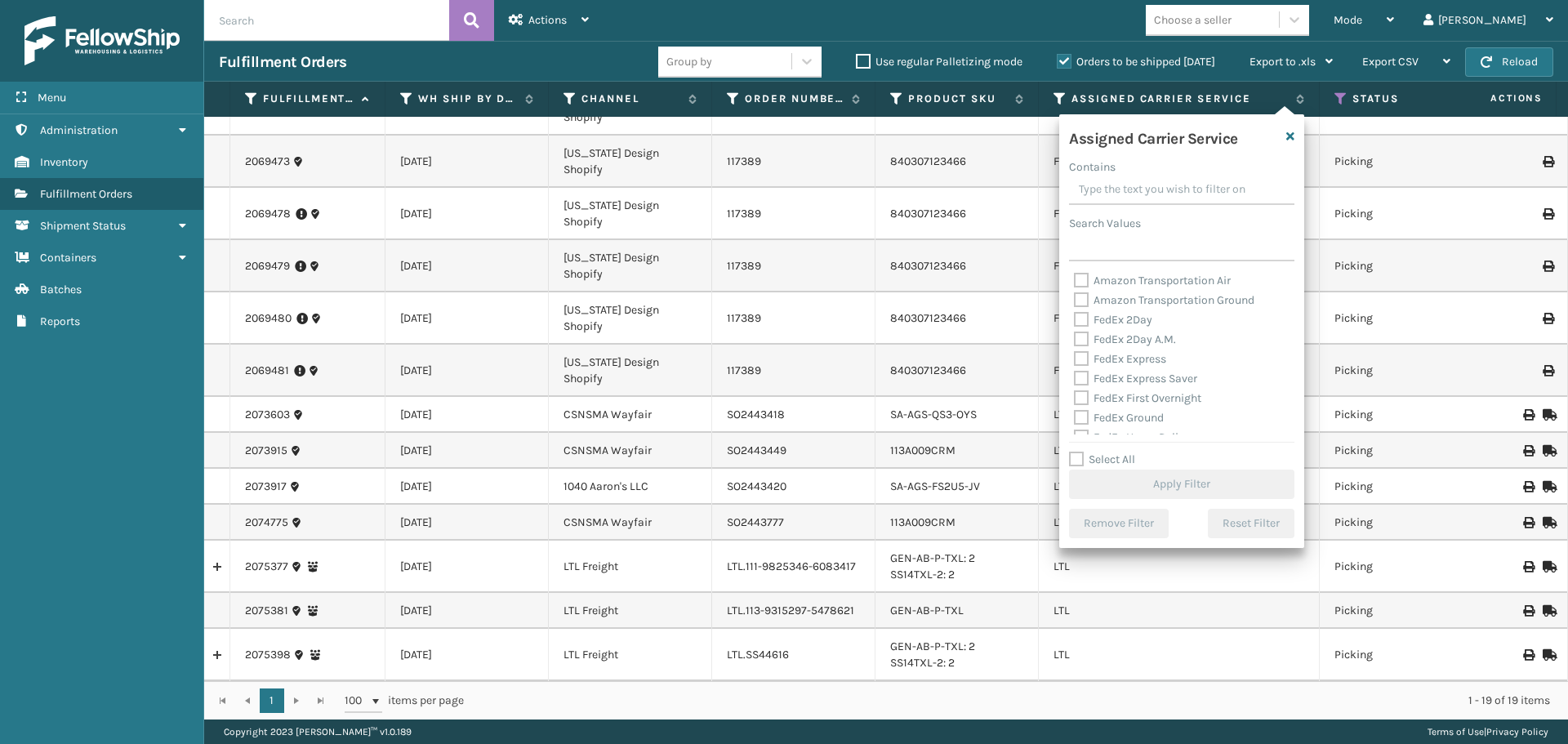
click at [1077, 463] on label "Select All" at bounding box center [1102, 459] width 66 height 14
click at [1077, 451] on input "Select All" at bounding box center [1190, 450] width 245 height 2
checkbox input "true"
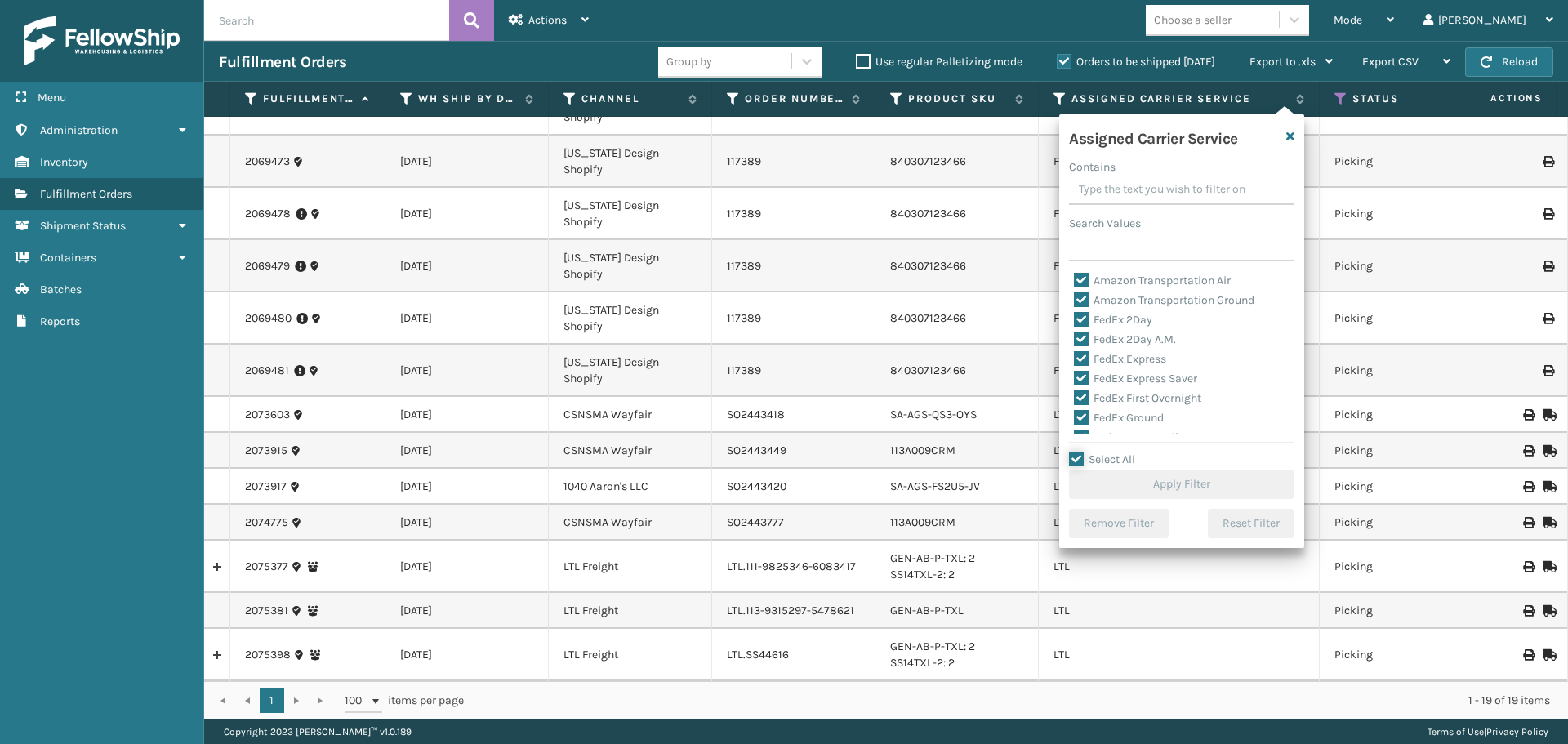
checkbox input "true"
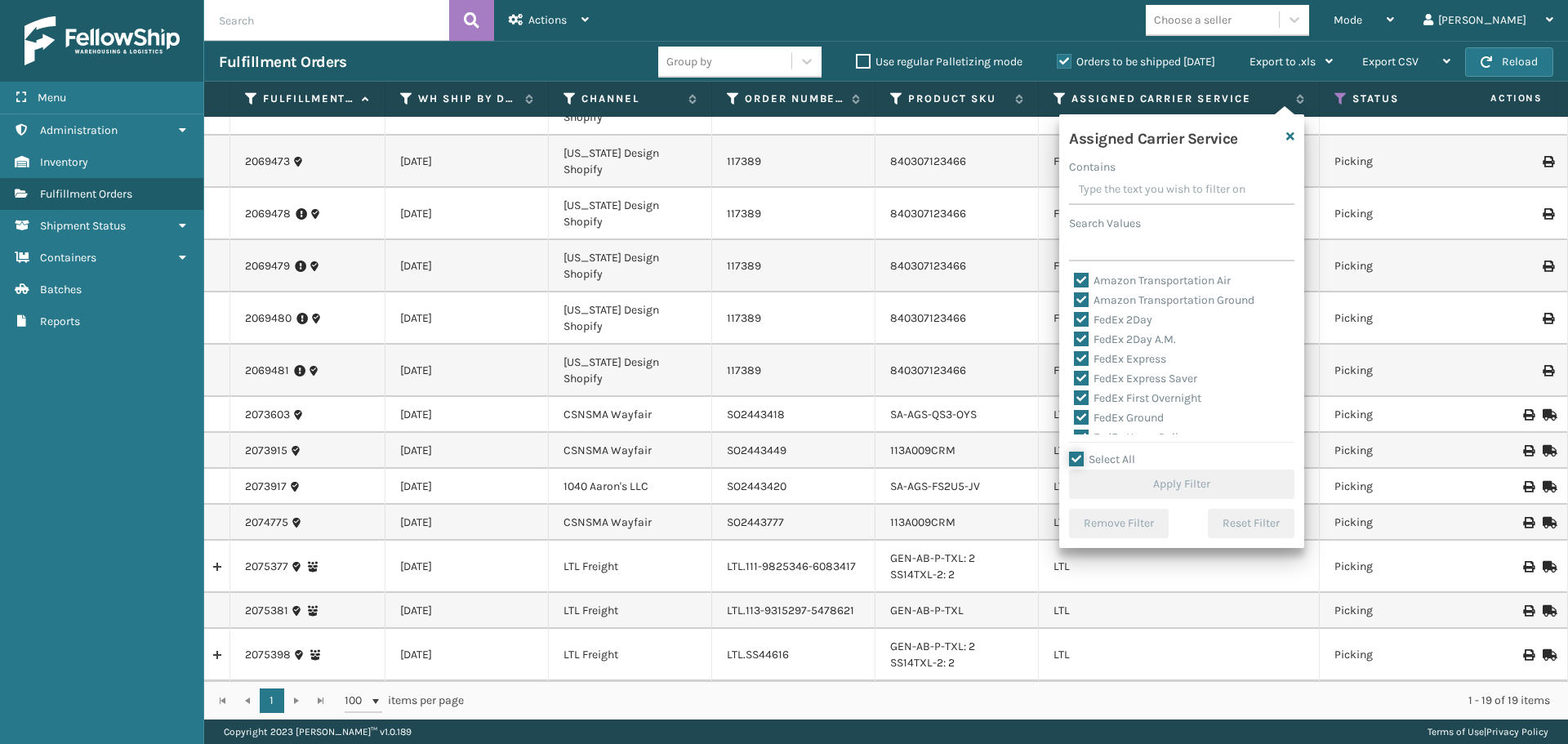
checkbox input "true"
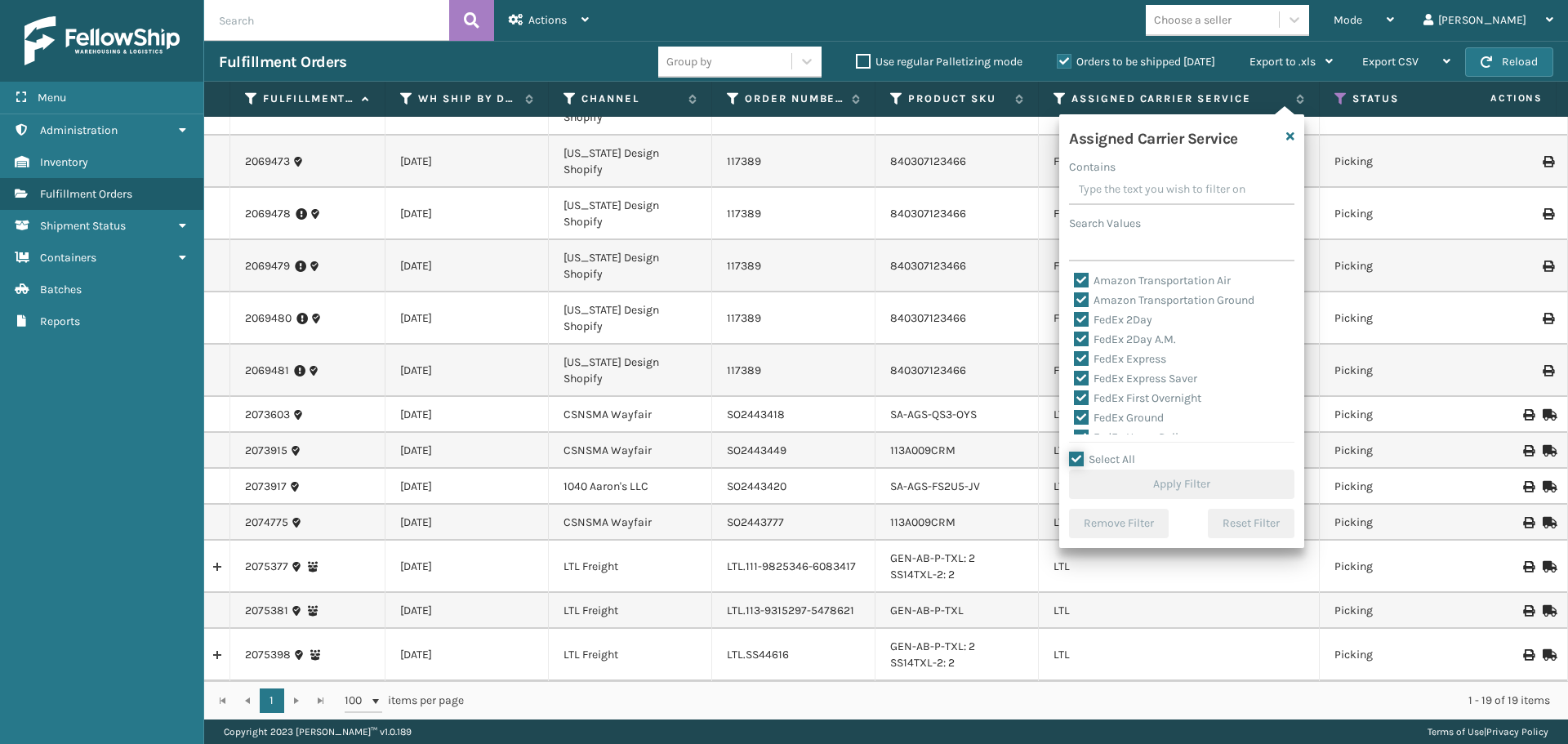
checkbox input "true"
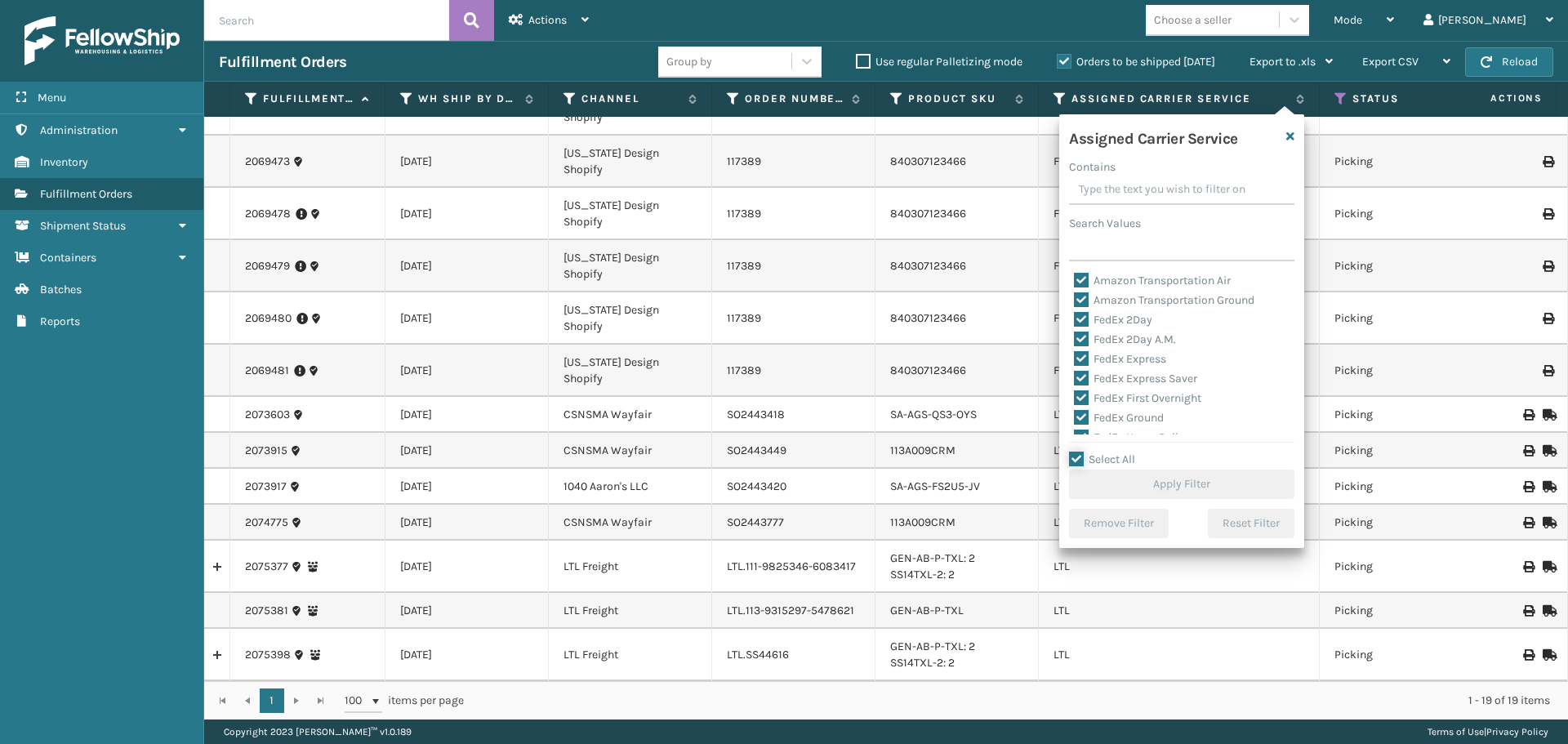
checkbox input "true"
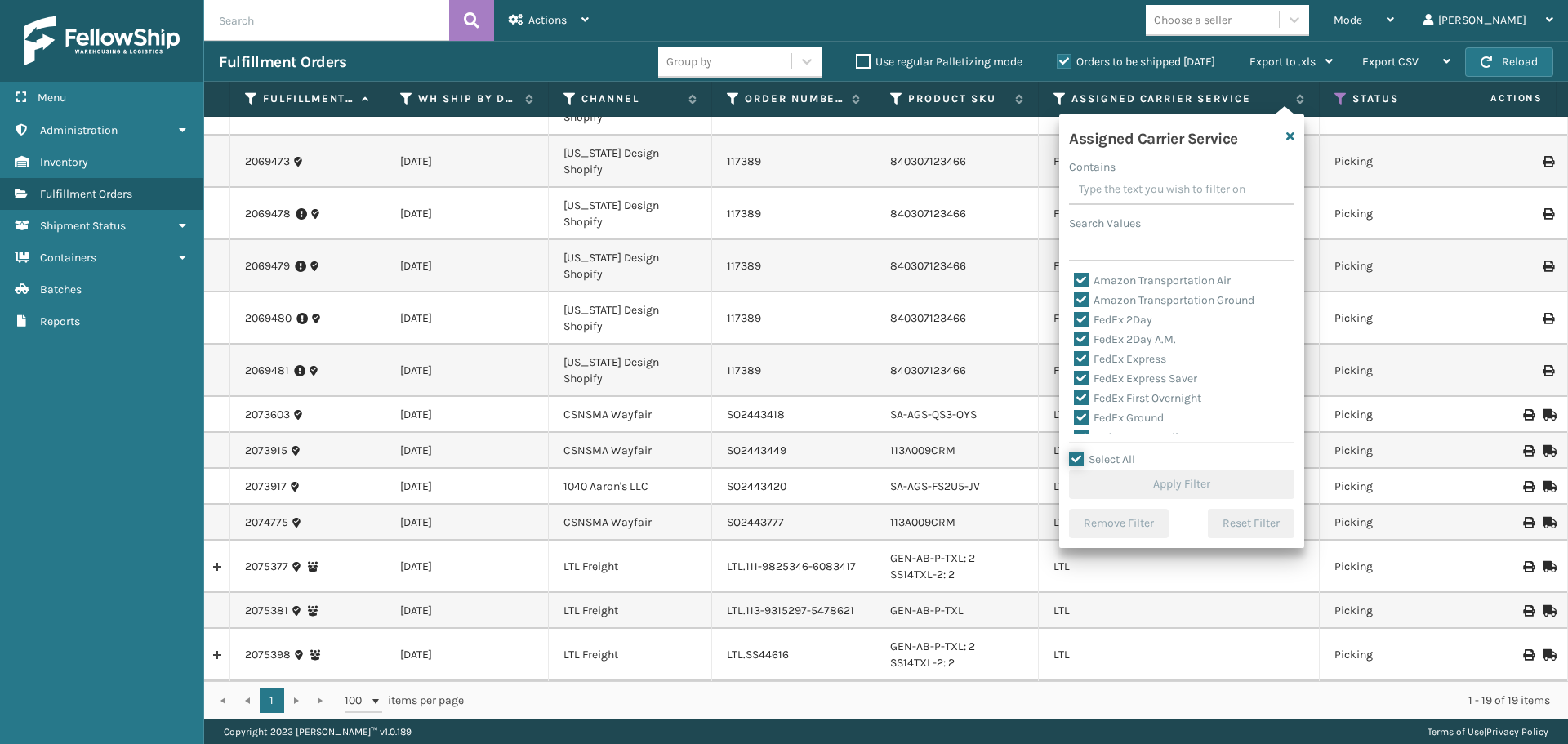
checkbox input "true"
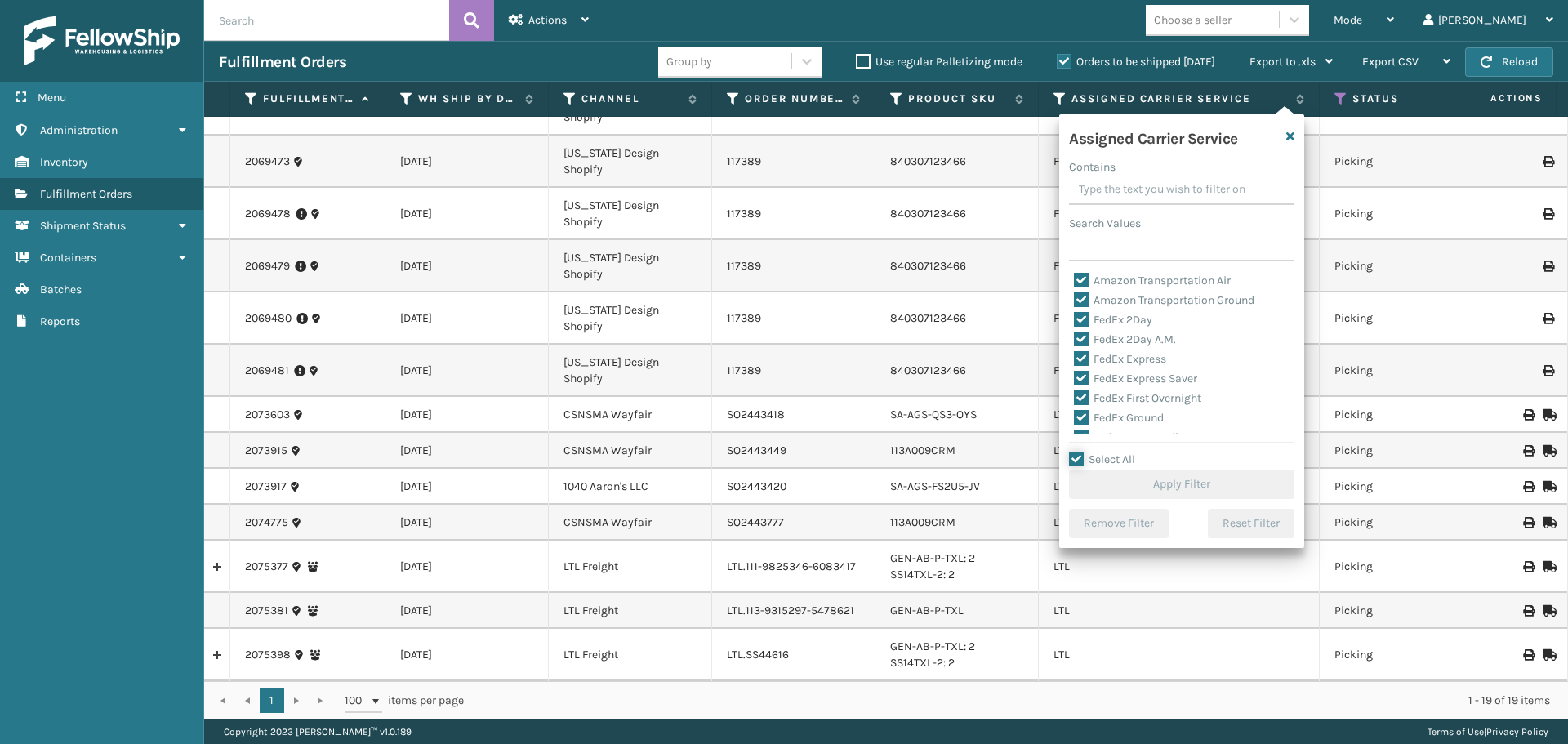
checkbox input "true"
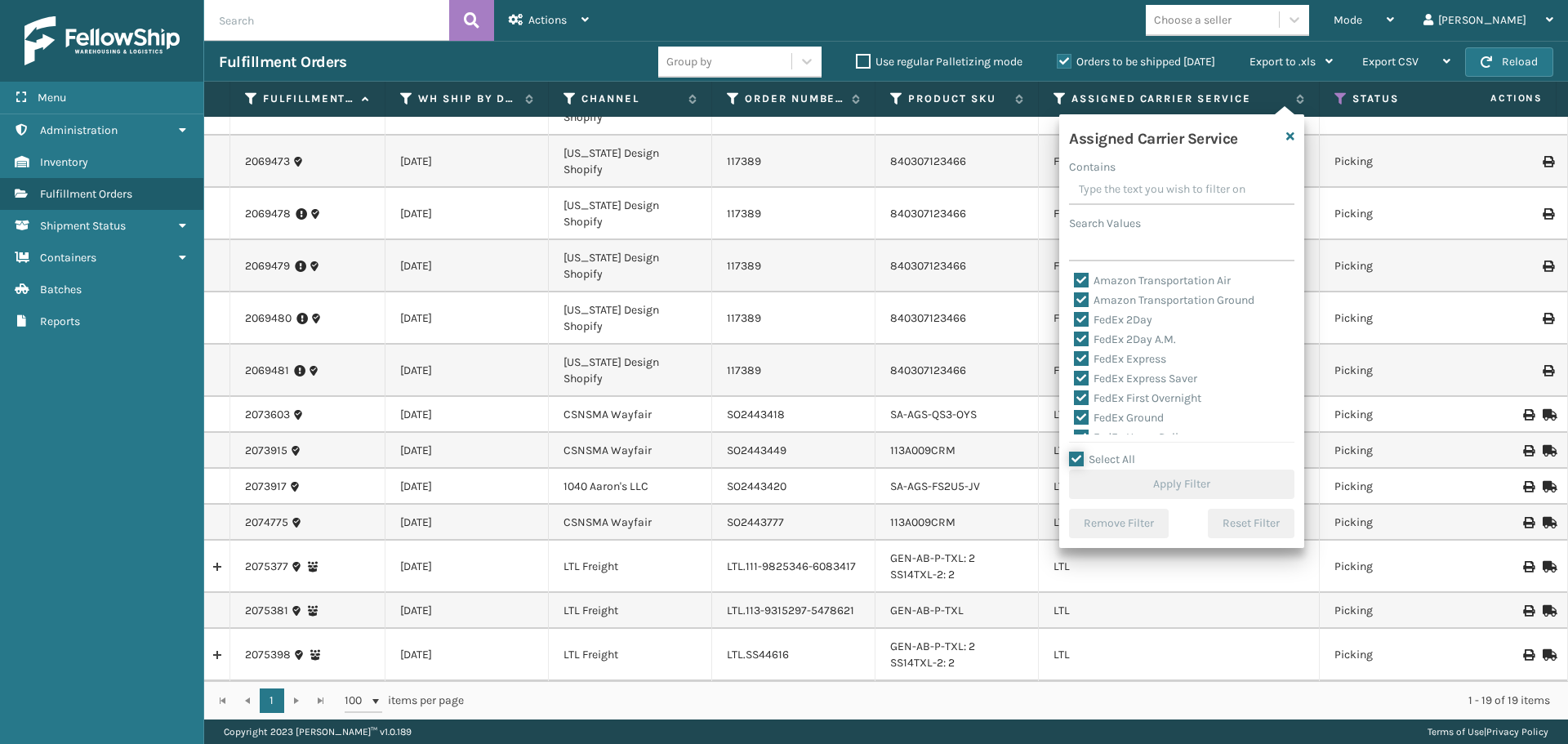
checkbox input "true"
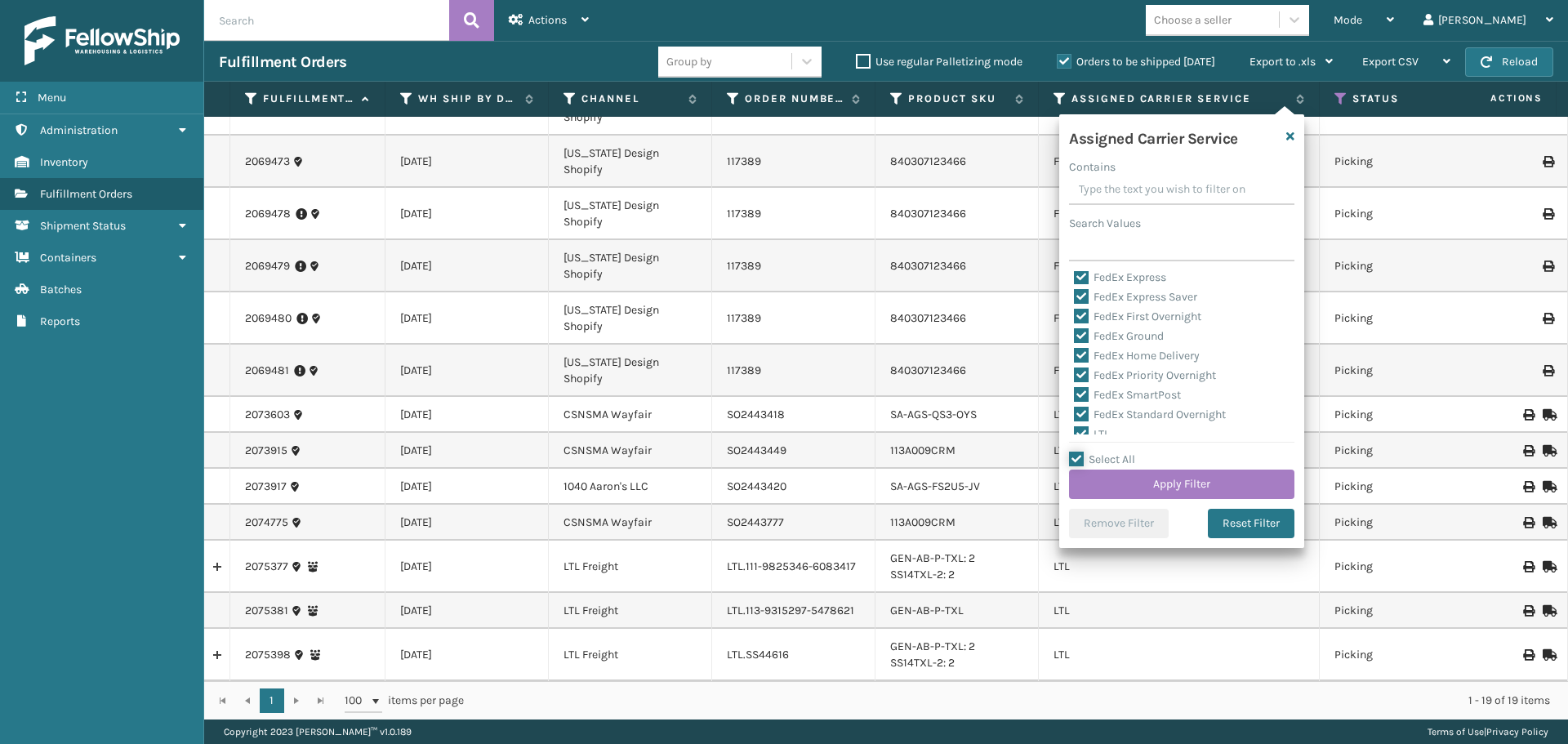
scroll to position [164, 0]
click at [1076, 352] on label "LTL" at bounding box center [1092, 353] width 36 height 14
click at [1075, 352] on input "LTL" at bounding box center [1074, 348] width 1 height 11
checkbox input "false"
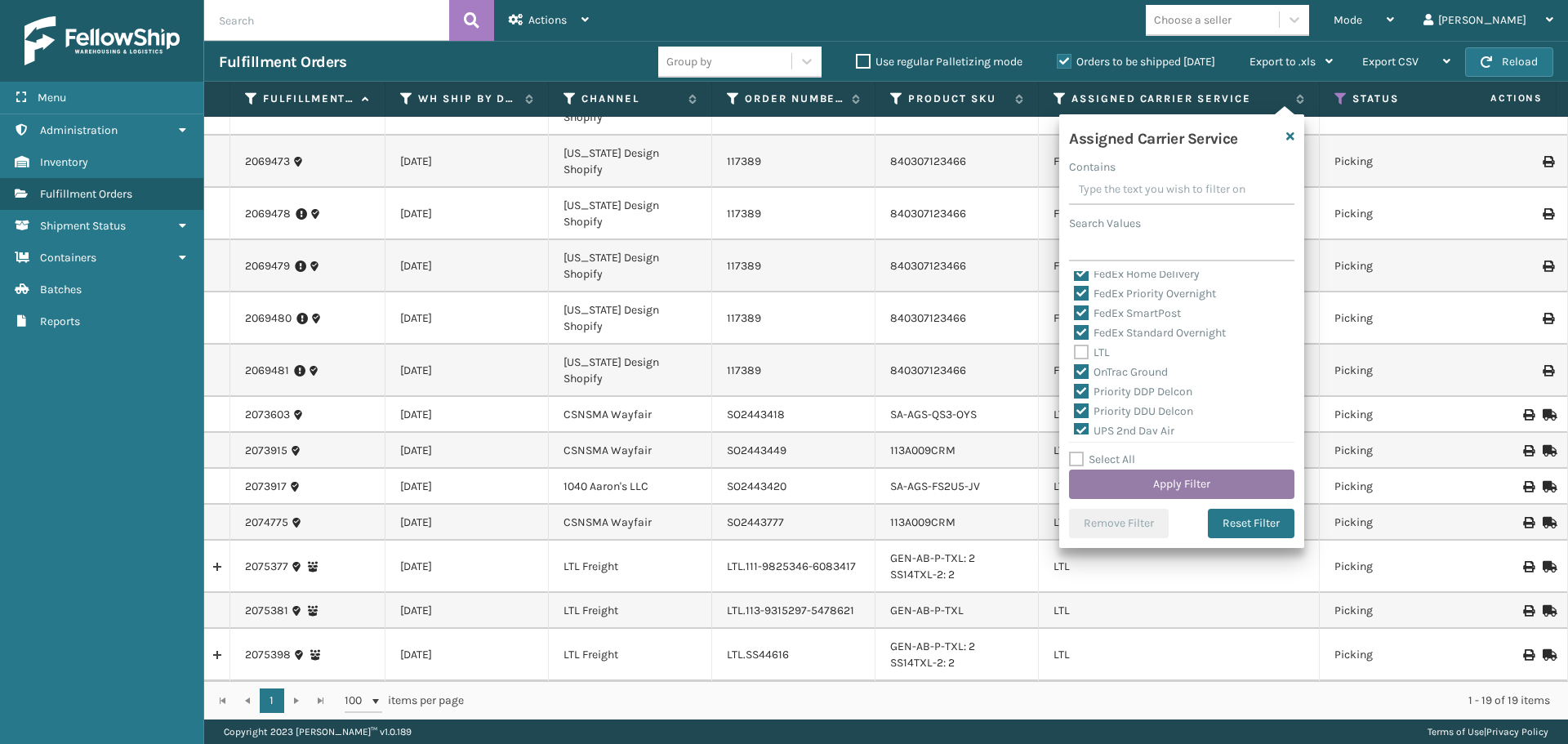
click at [1132, 482] on button "Apply Filter" at bounding box center [1181, 483] width 226 height 29
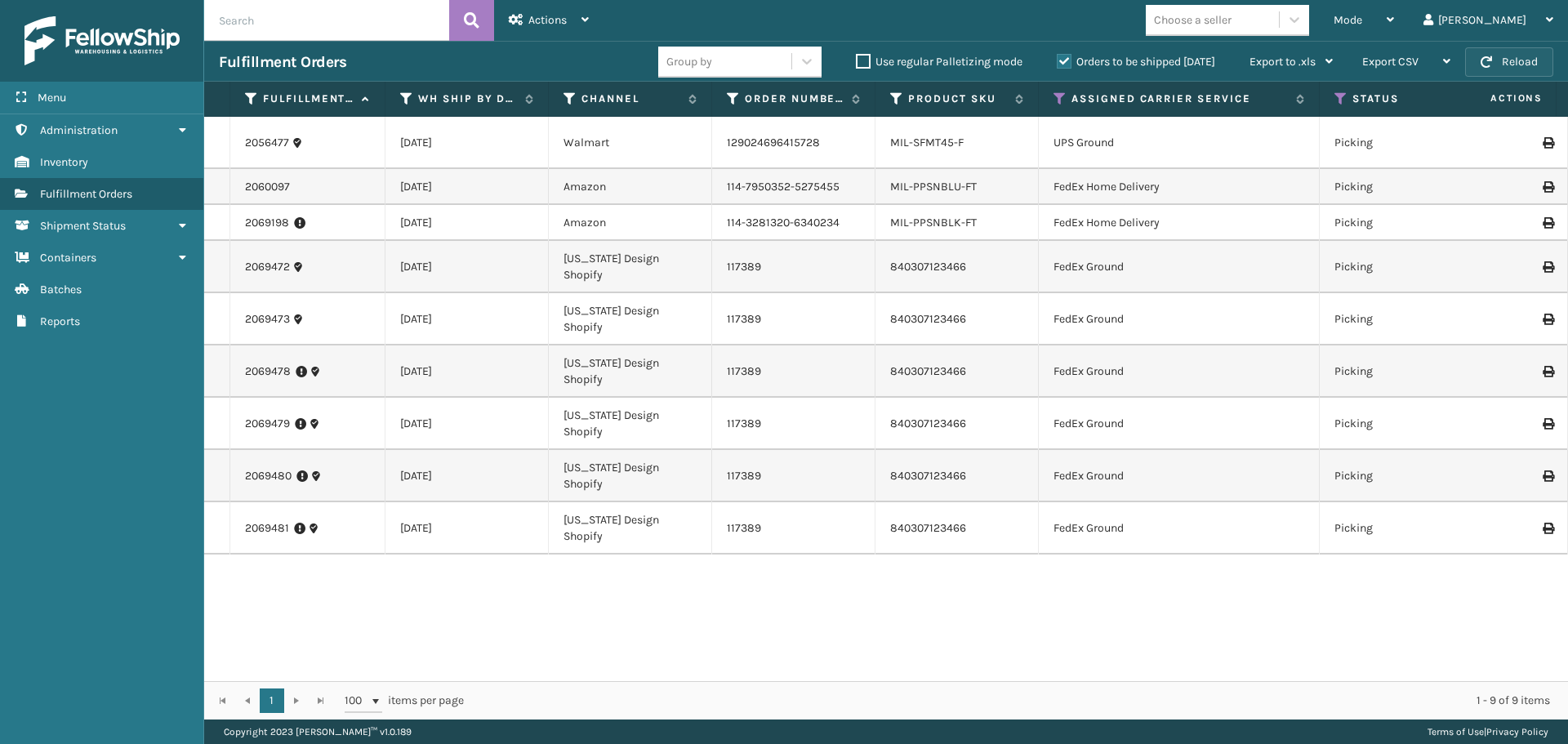
click at [1543, 63] on button "Reload" at bounding box center [1509, 61] width 88 height 29
click at [1393, 29] on div "Mode" at bounding box center [1363, 20] width 60 height 41
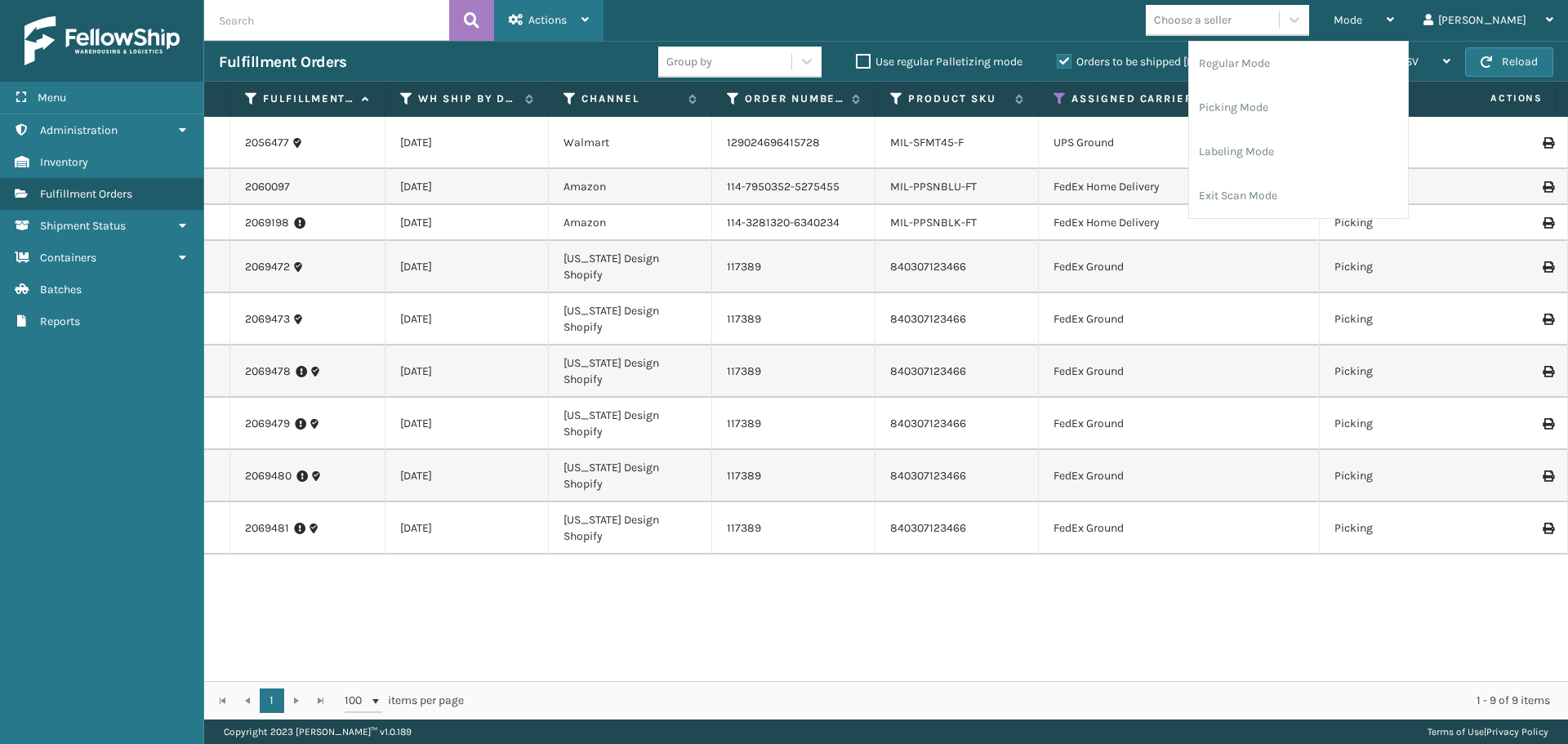
click at [536, 34] on div "Actions" at bounding box center [548, 20] width 80 height 41
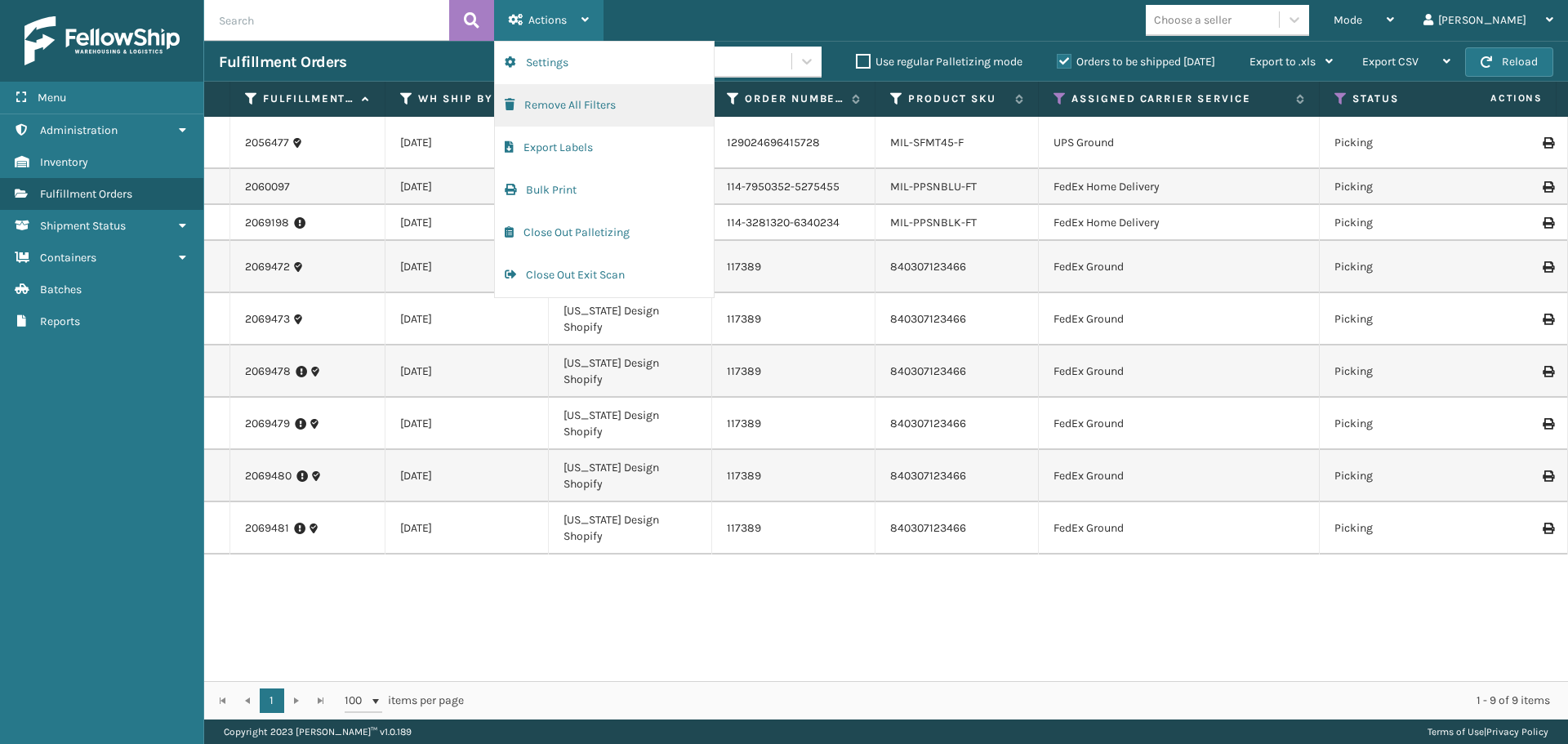
click at [558, 108] on button "Remove All Filters" at bounding box center [603, 105] width 219 height 43
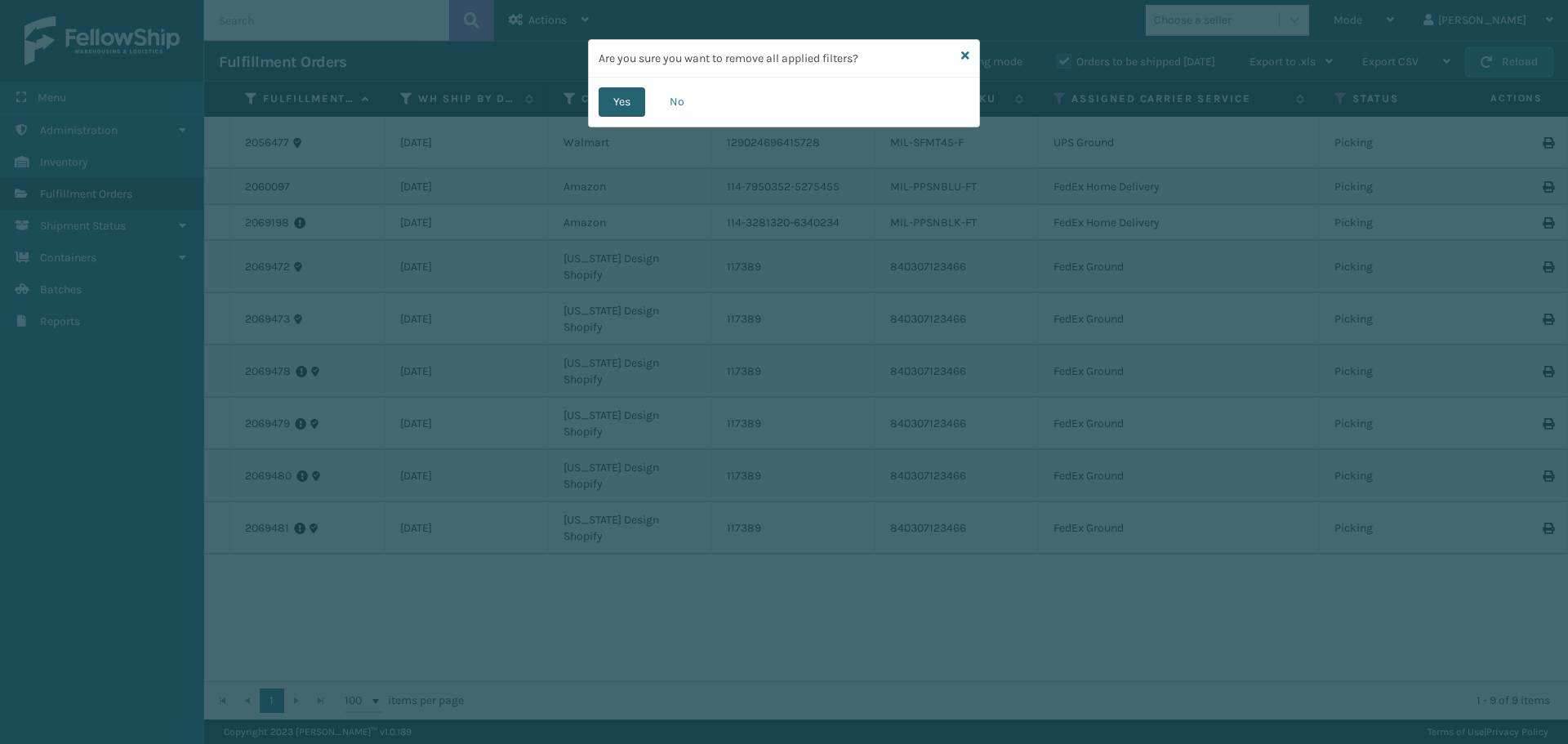
click at [619, 102] on button "Yes" at bounding box center [621, 101] width 47 height 29
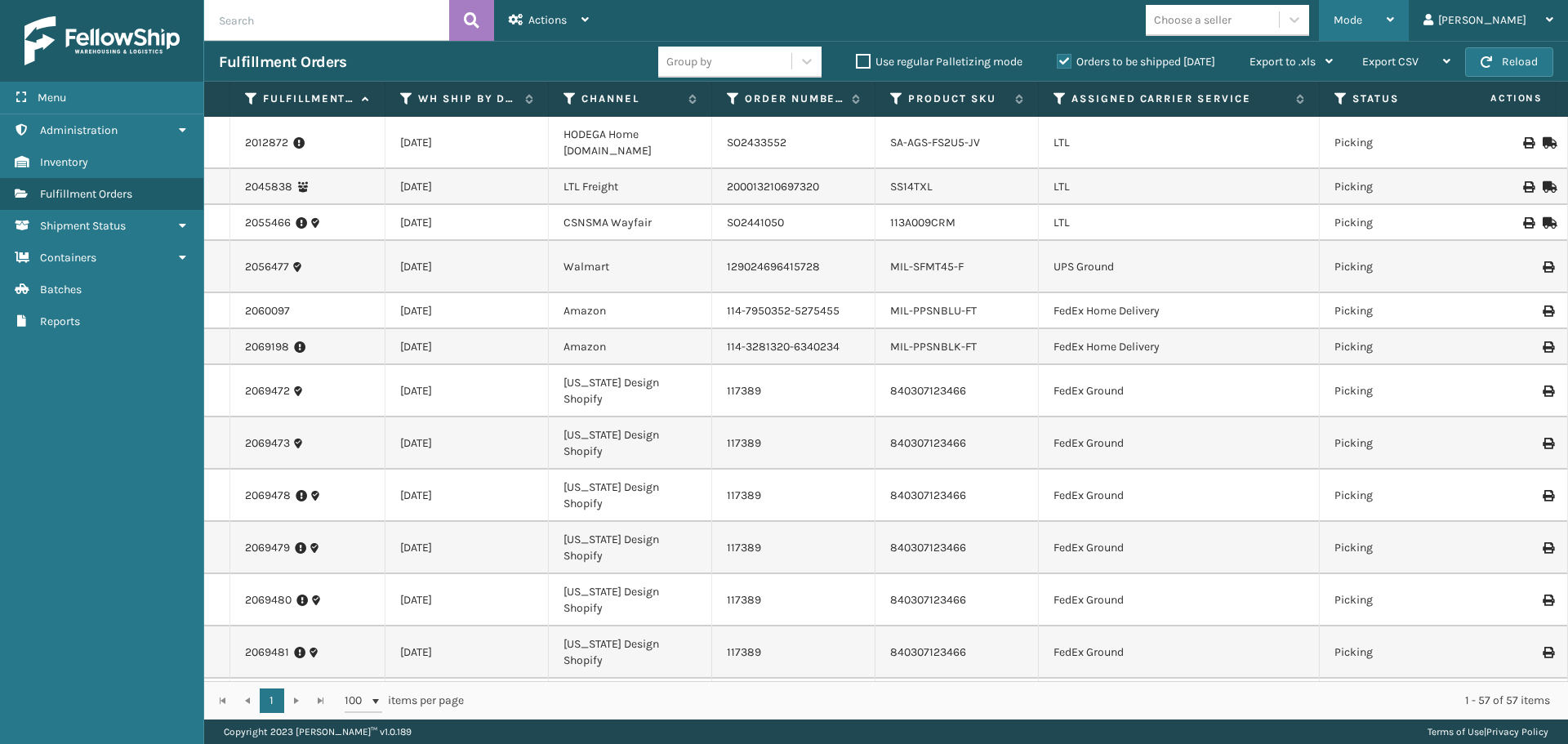
click at [1393, 14] on div "Mode" at bounding box center [1363, 20] width 60 height 41
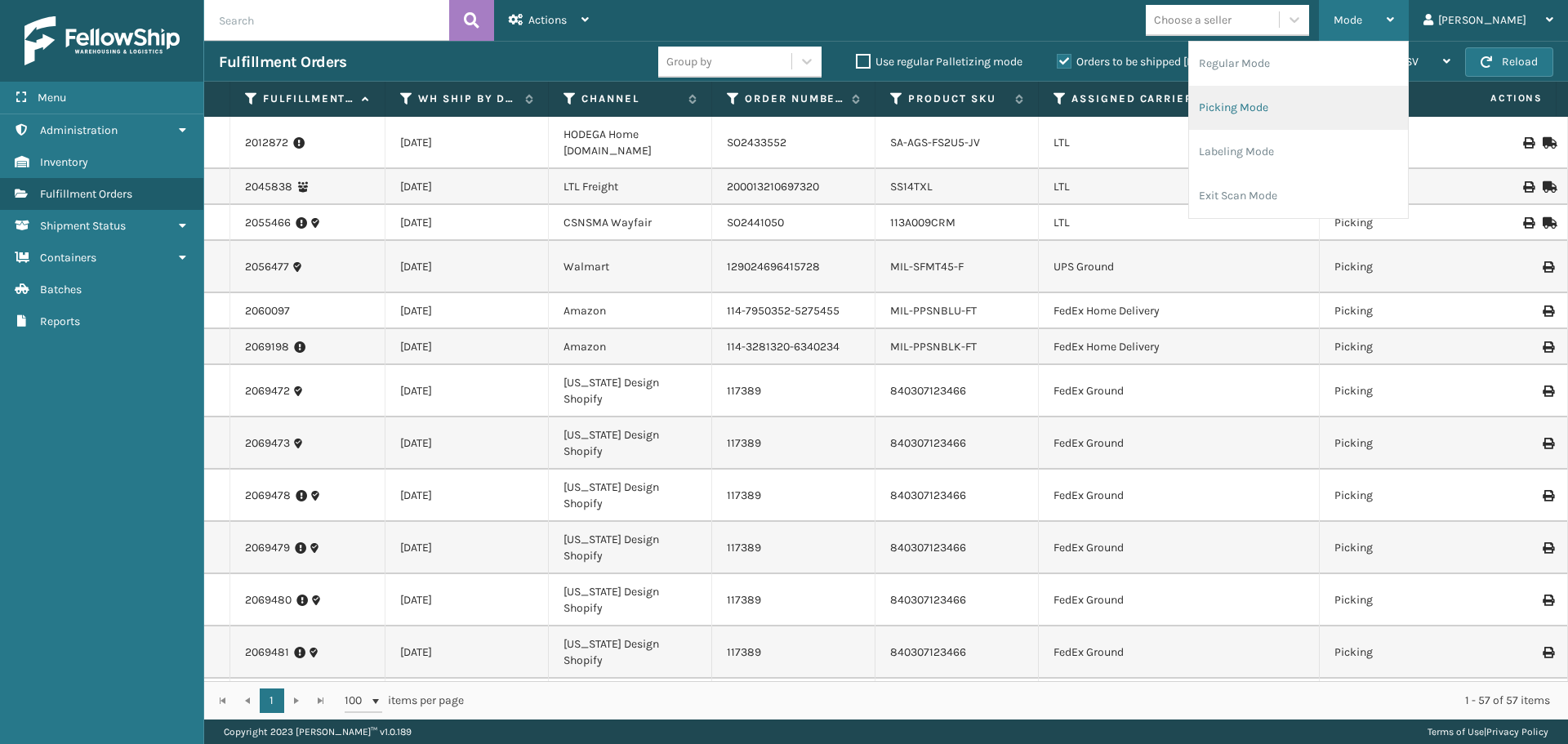
click at [1312, 106] on li "Picking Mode" at bounding box center [1297, 108] width 219 height 44
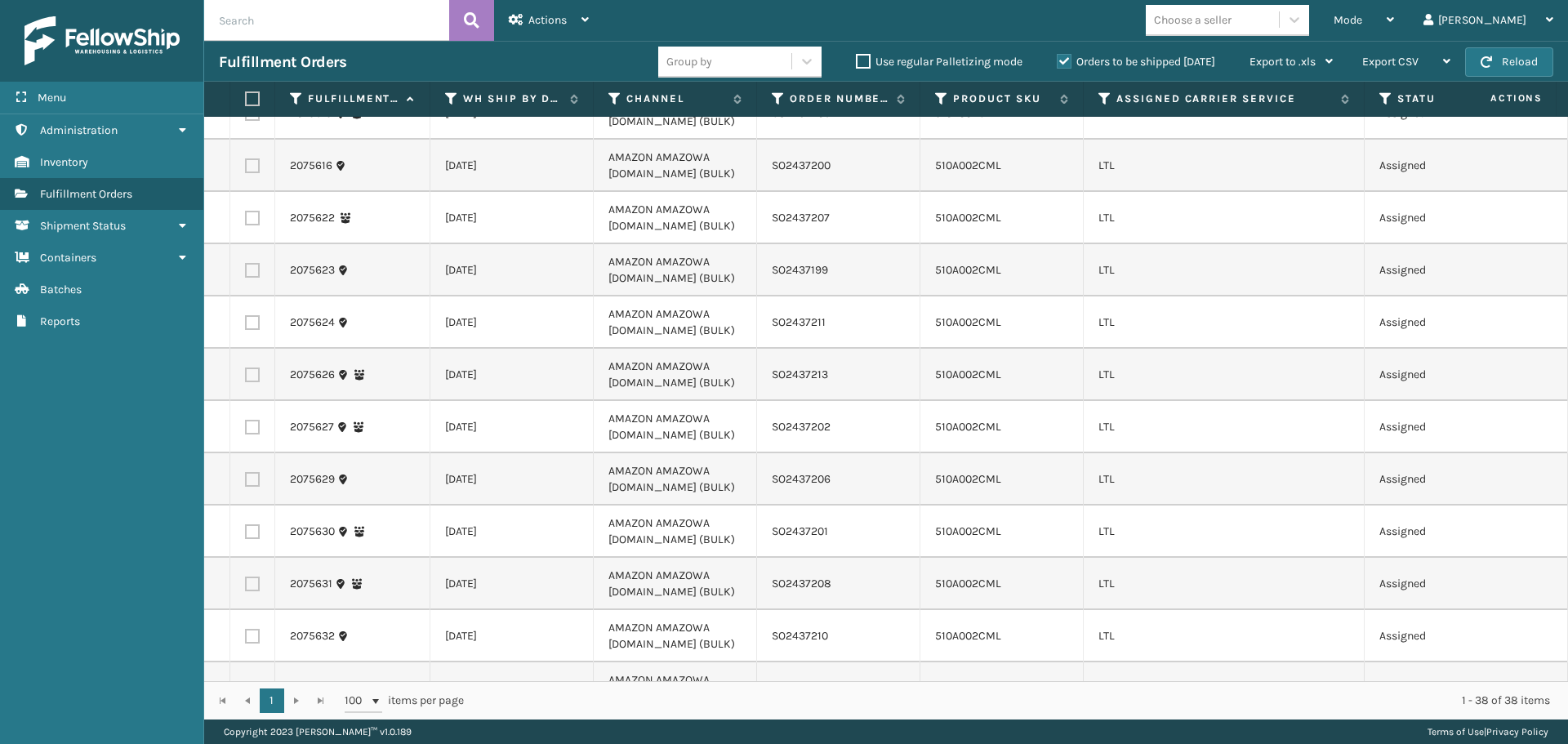
scroll to position [1434, 0]
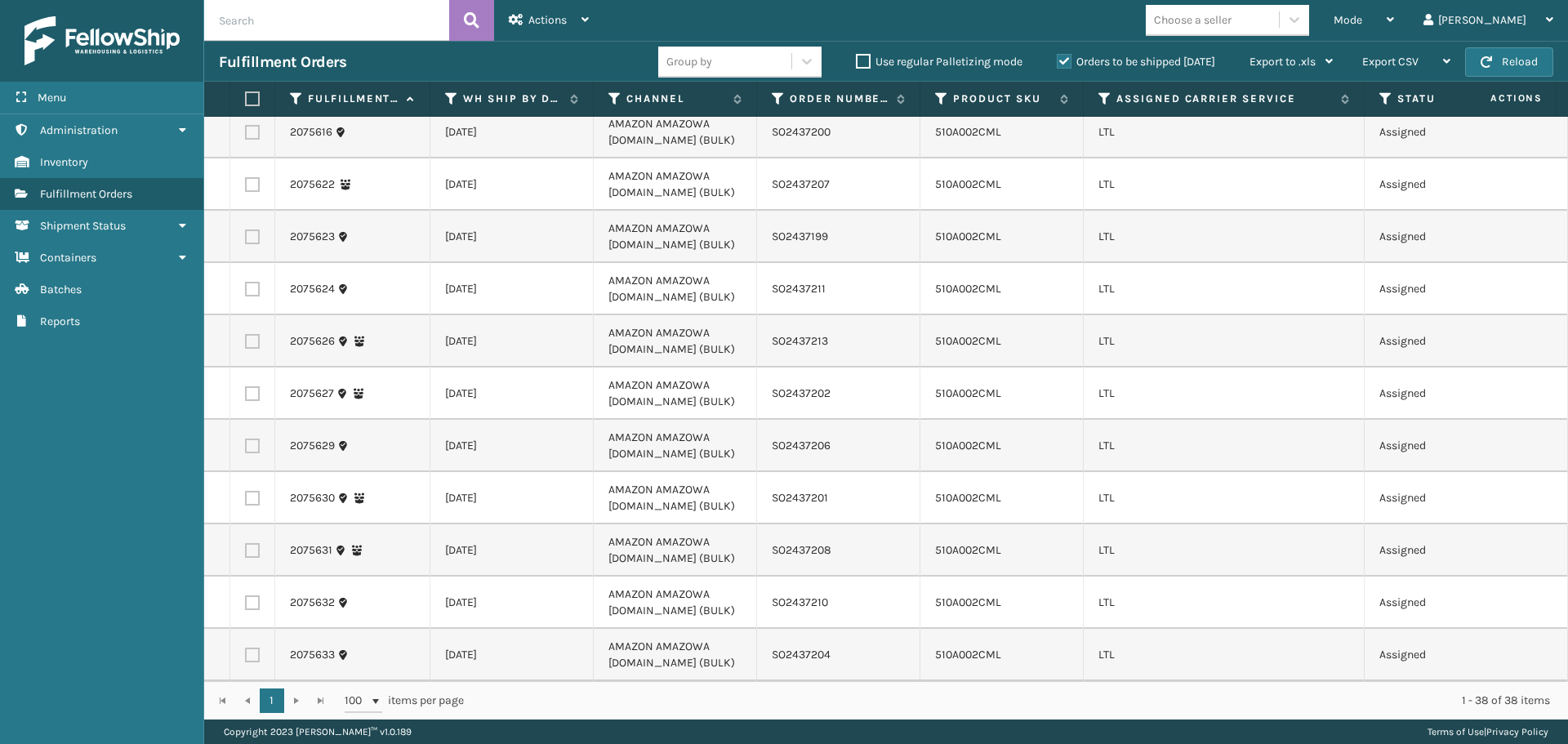
click at [250, 100] on label at bounding box center [250, 99] width 10 height 15
click at [246, 100] on input "checkbox" at bounding box center [245, 99] width 1 height 11
checkbox input "true"
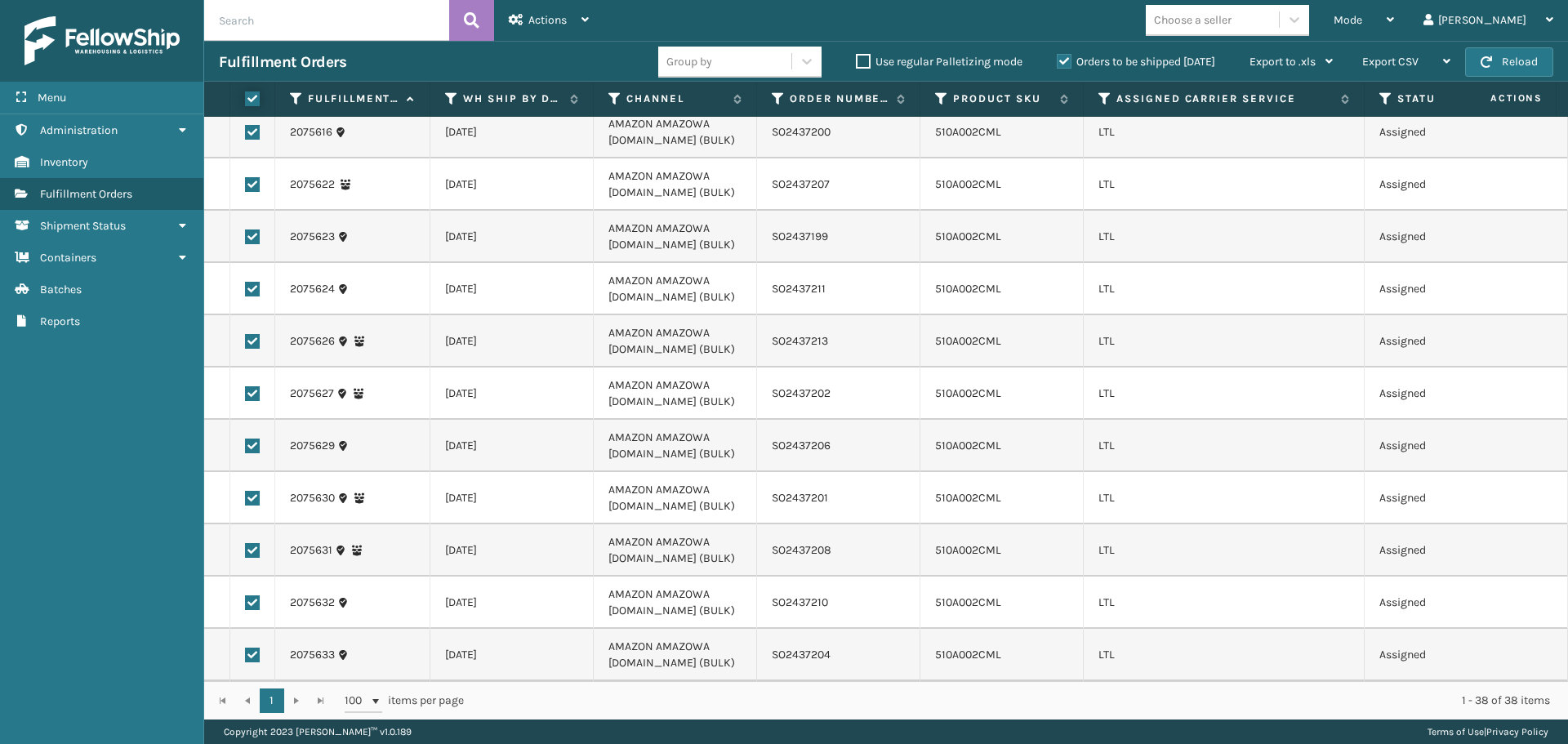
checkbox input "true"
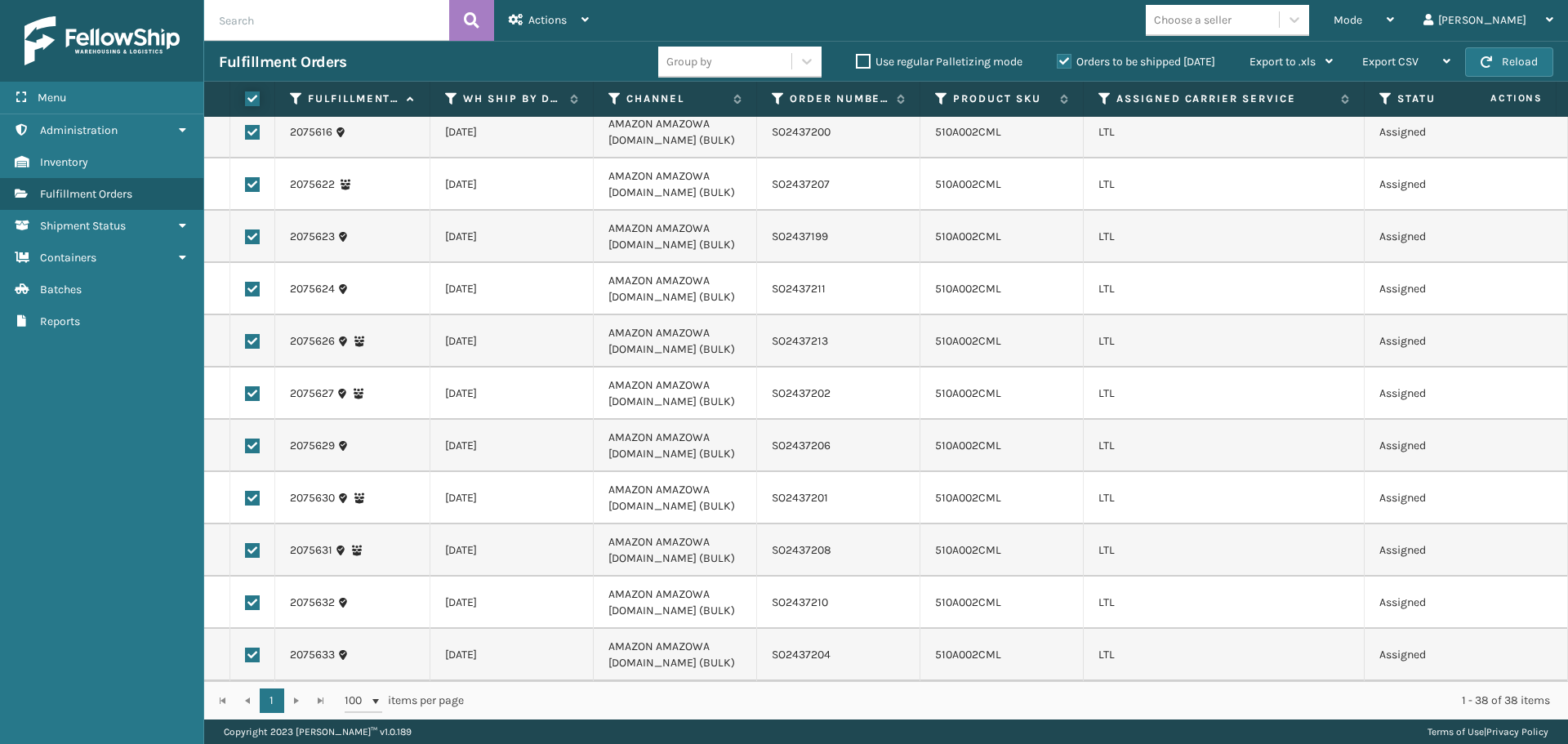
checkbox input "true"
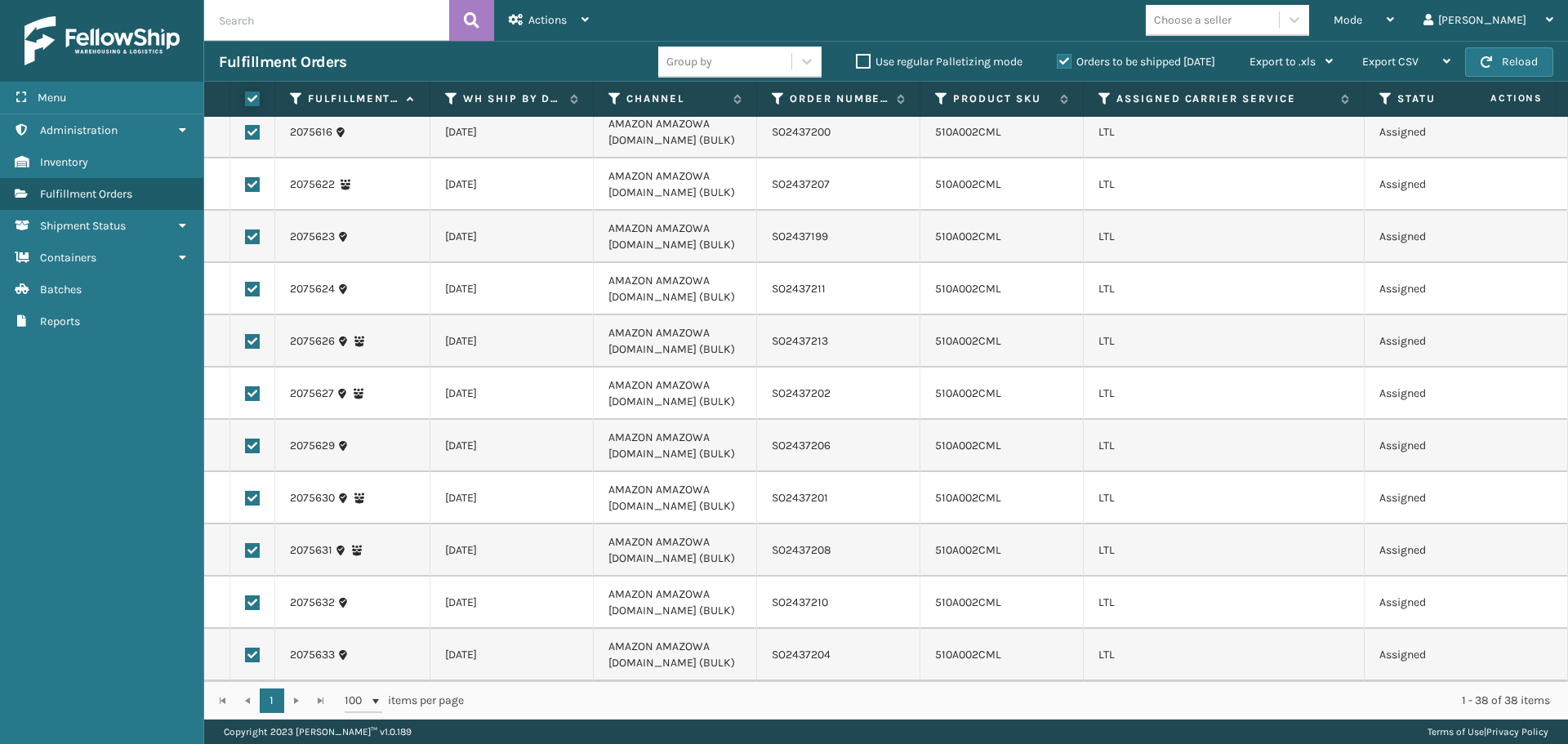
checkbox input "true"
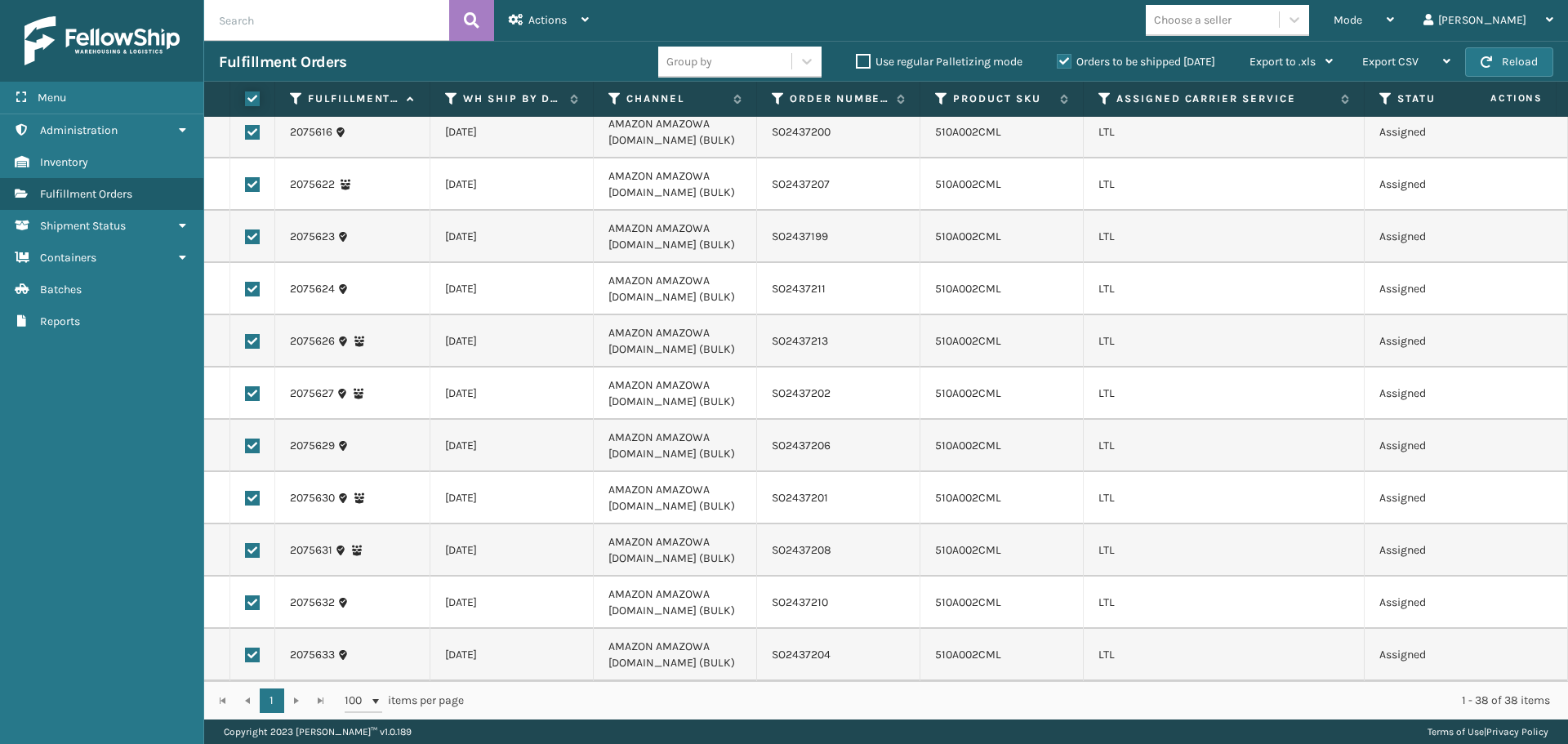
checkbox input "true"
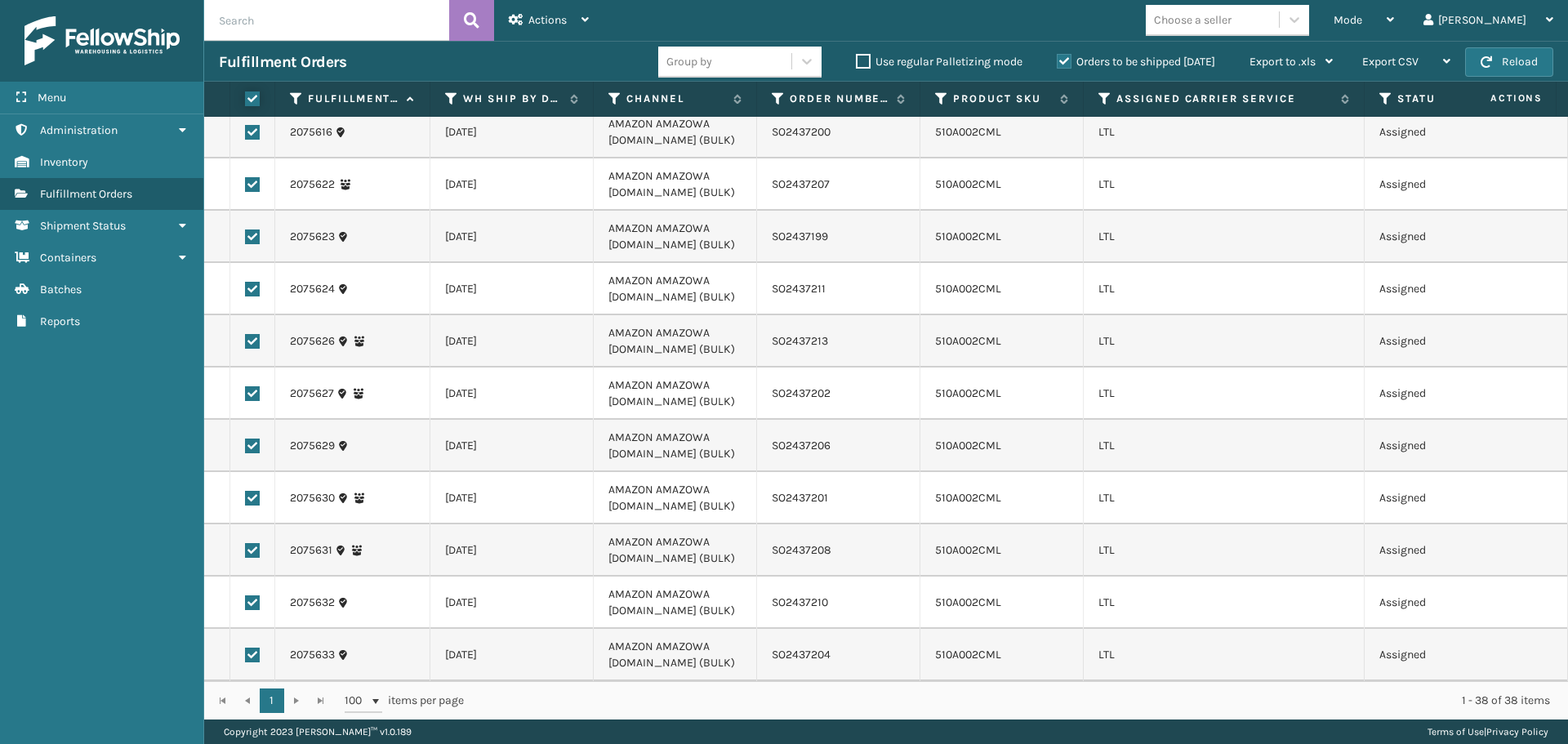
checkbox input "true"
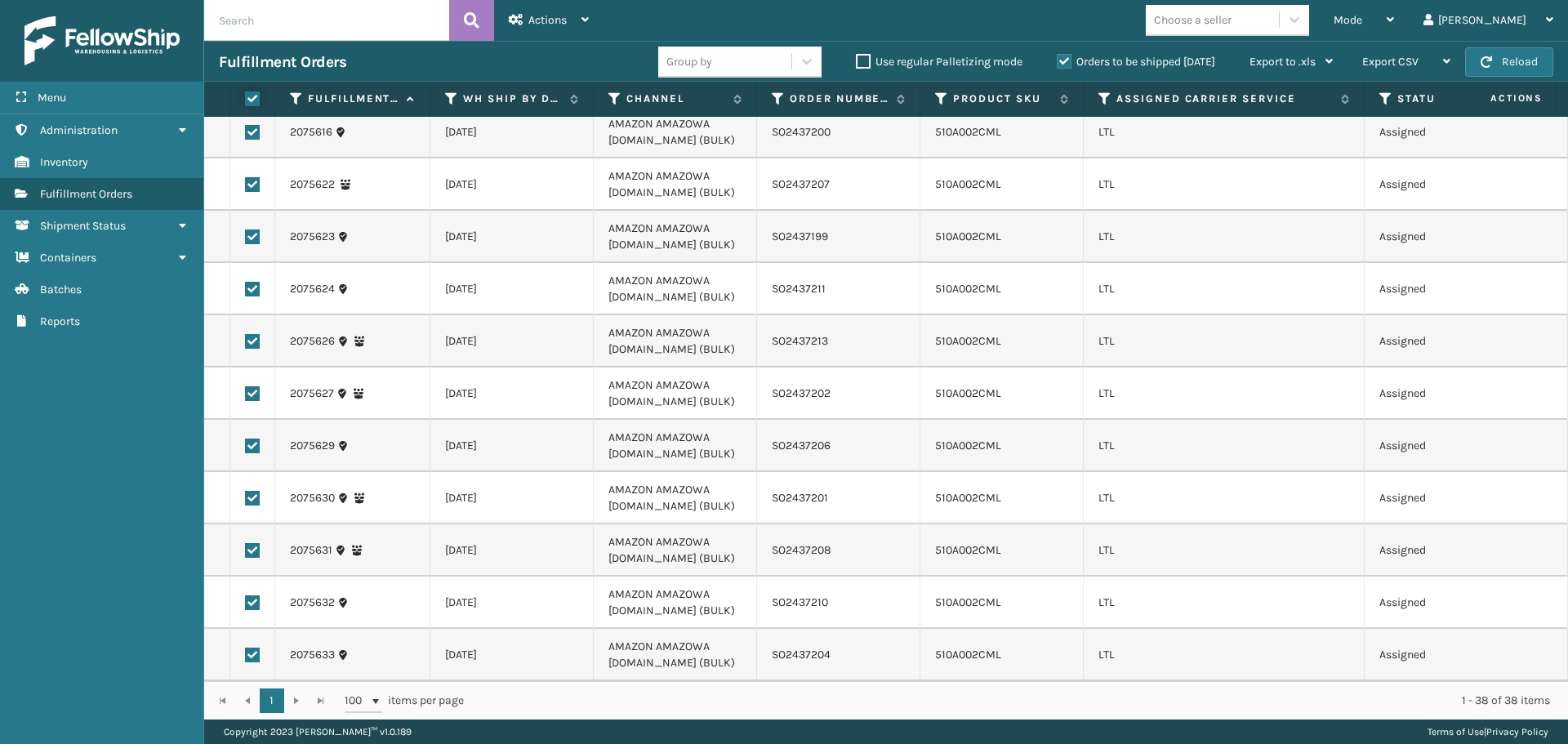
checkbox input "true"
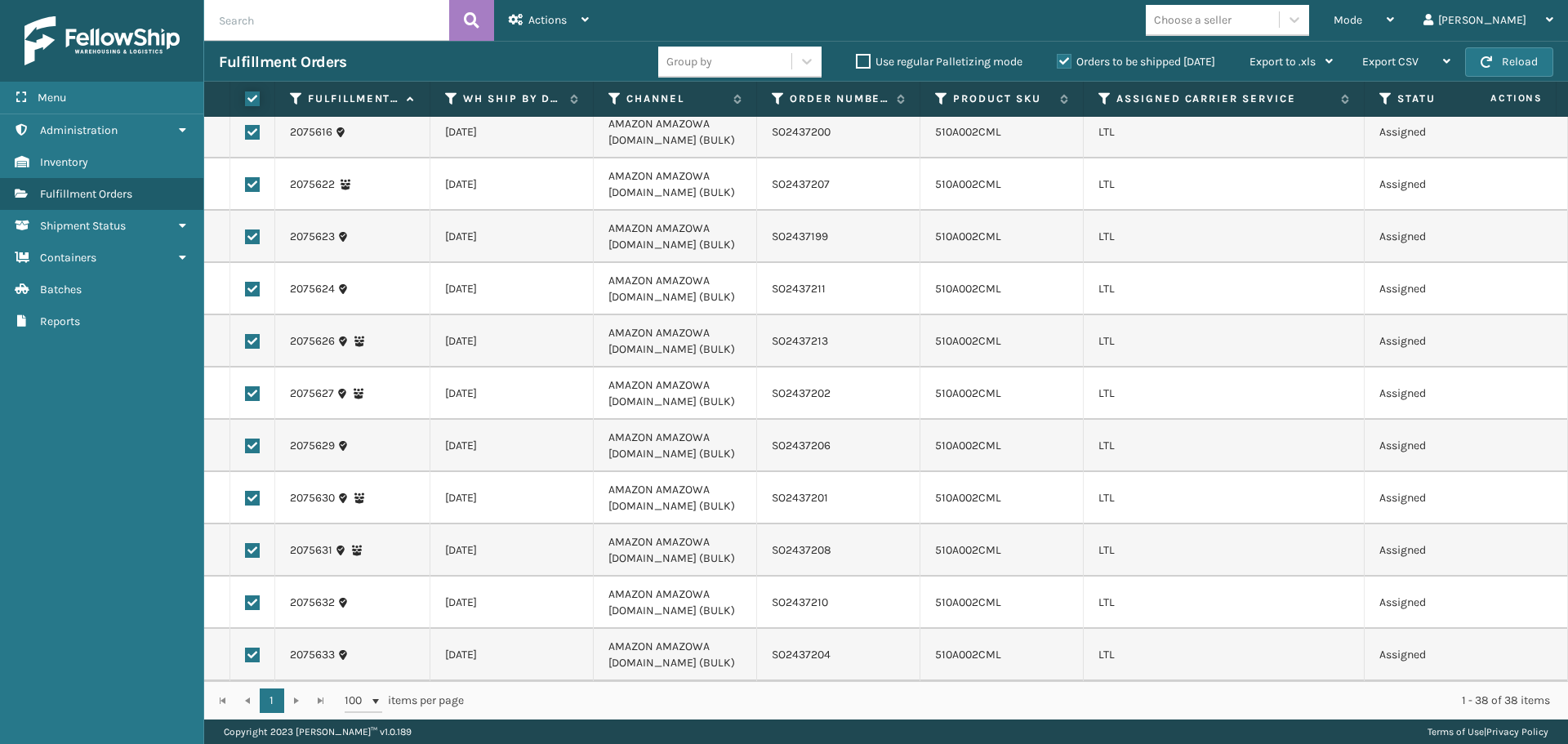
checkbox input "true"
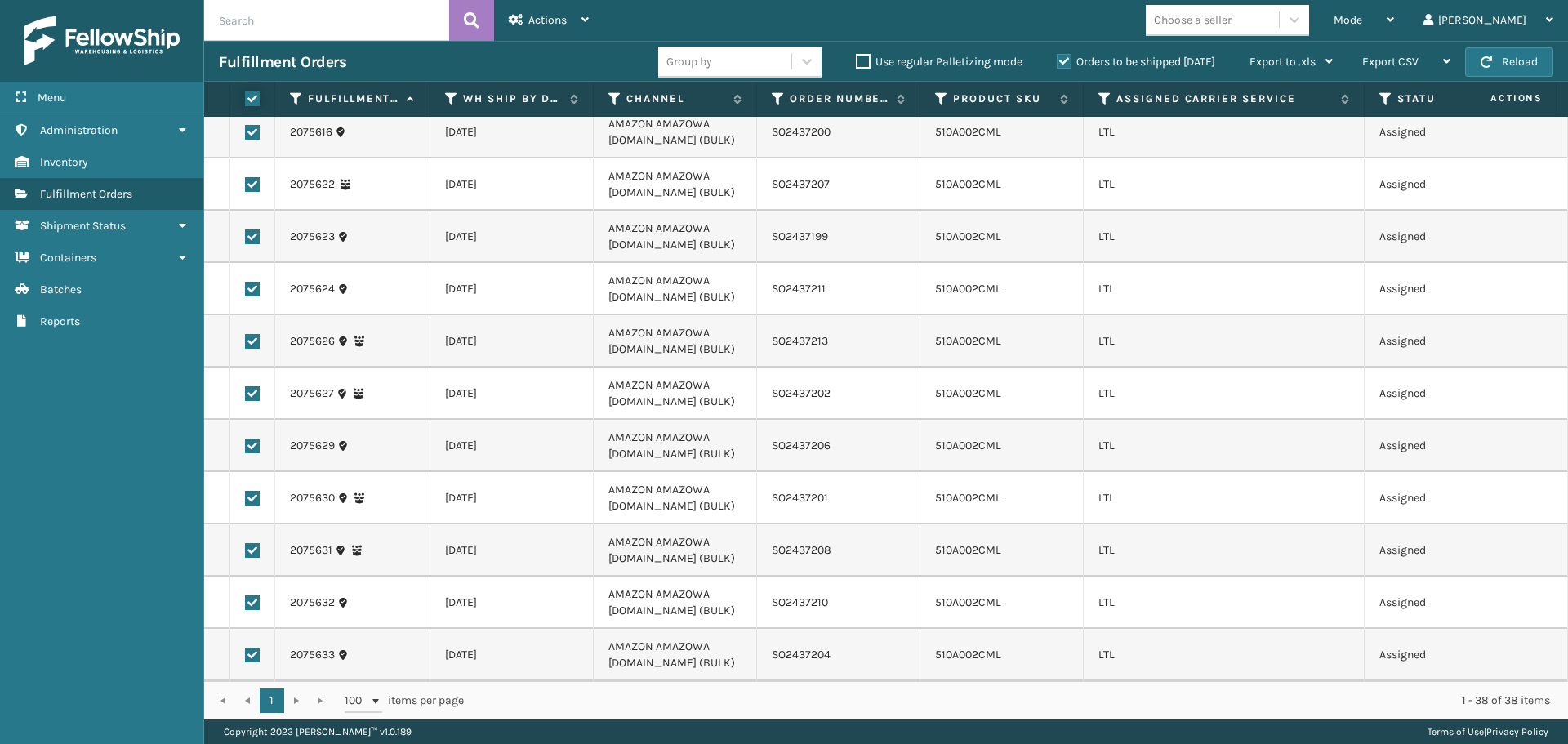
checkbox input "true"
click at [539, 29] on div "Actions" at bounding box center [548, 20] width 80 height 41
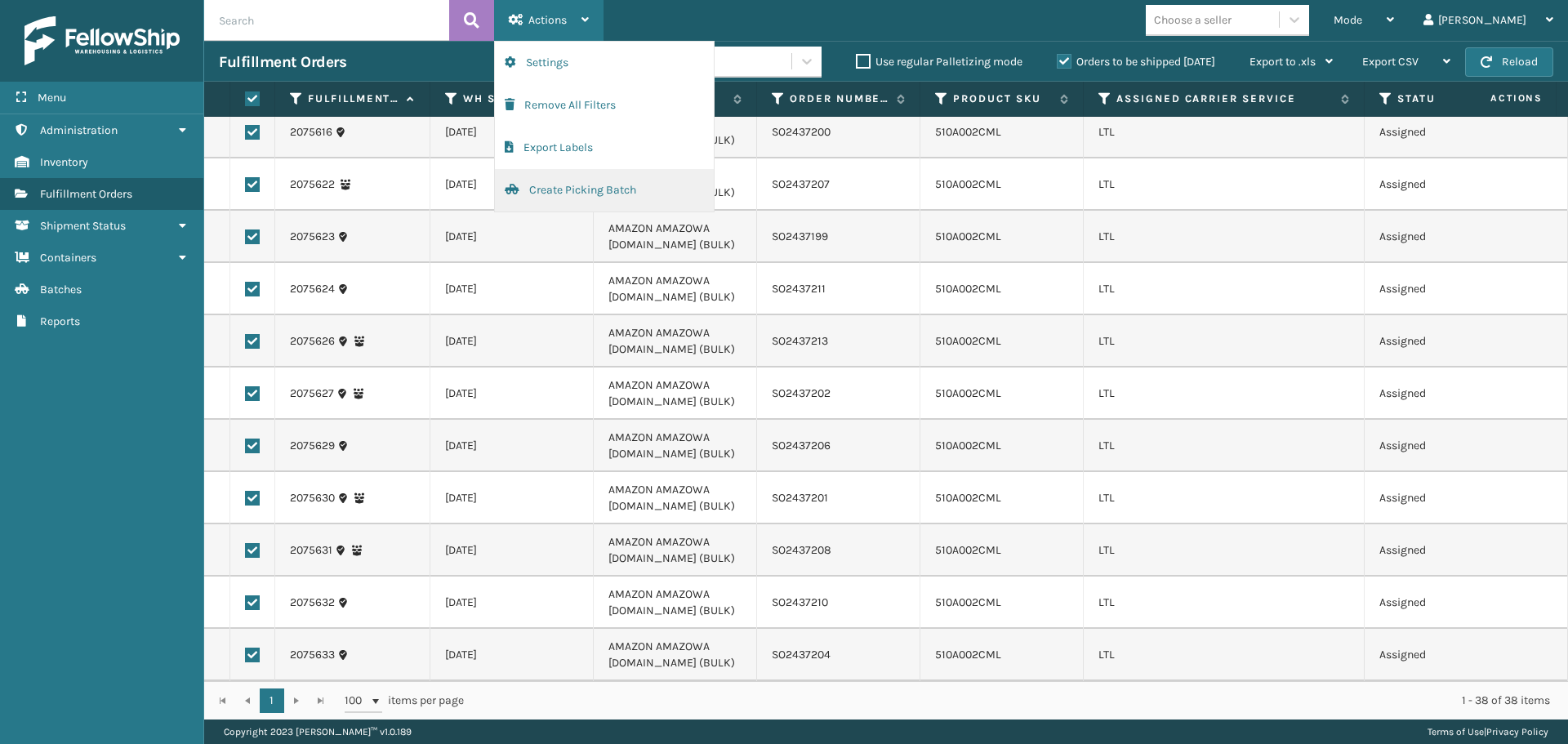
click at [551, 194] on button "Create Picking Batch" at bounding box center [603, 190] width 219 height 43
